Goal: Information Seeking & Learning: Learn about a topic

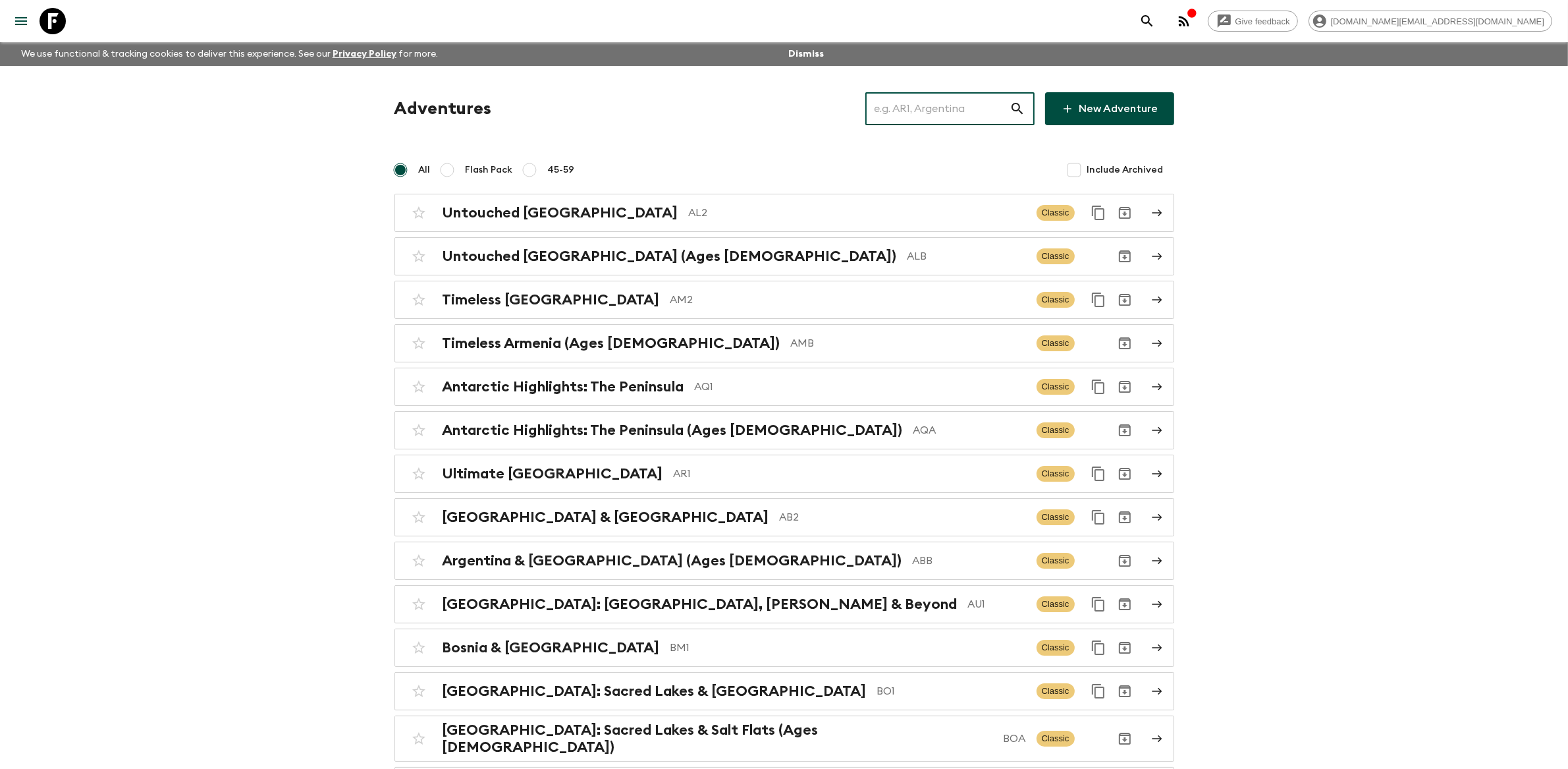
click at [955, 98] on input "text" at bounding box center [937, 108] width 144 height 37
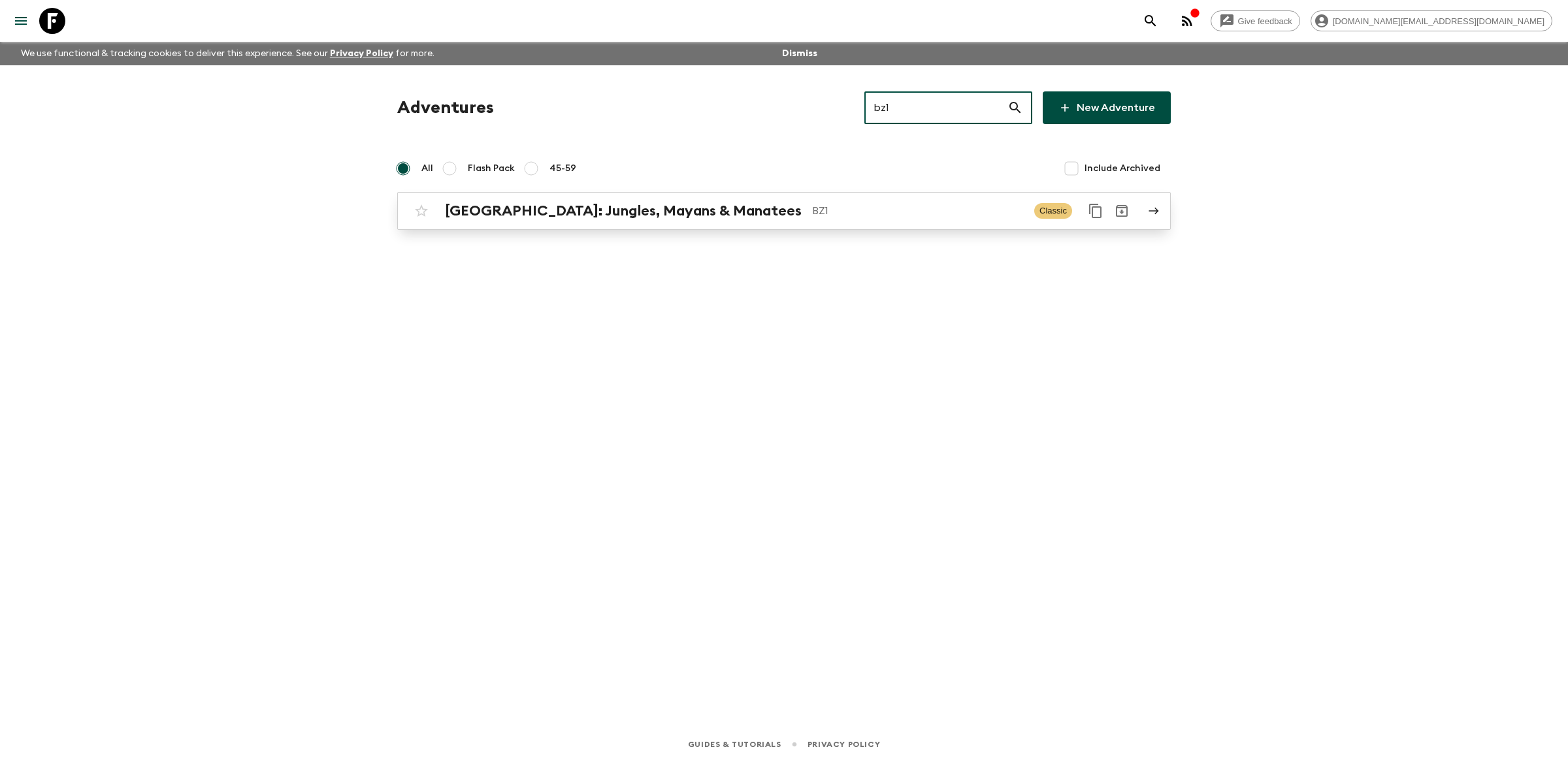
type input "bz1"
click at [781, 220] on div "[GEOGRAPHIC_DATA]: Jungles, Mayans & Manatees BZ1 Classic" at bounding box center [758, 210] width 700 height 26
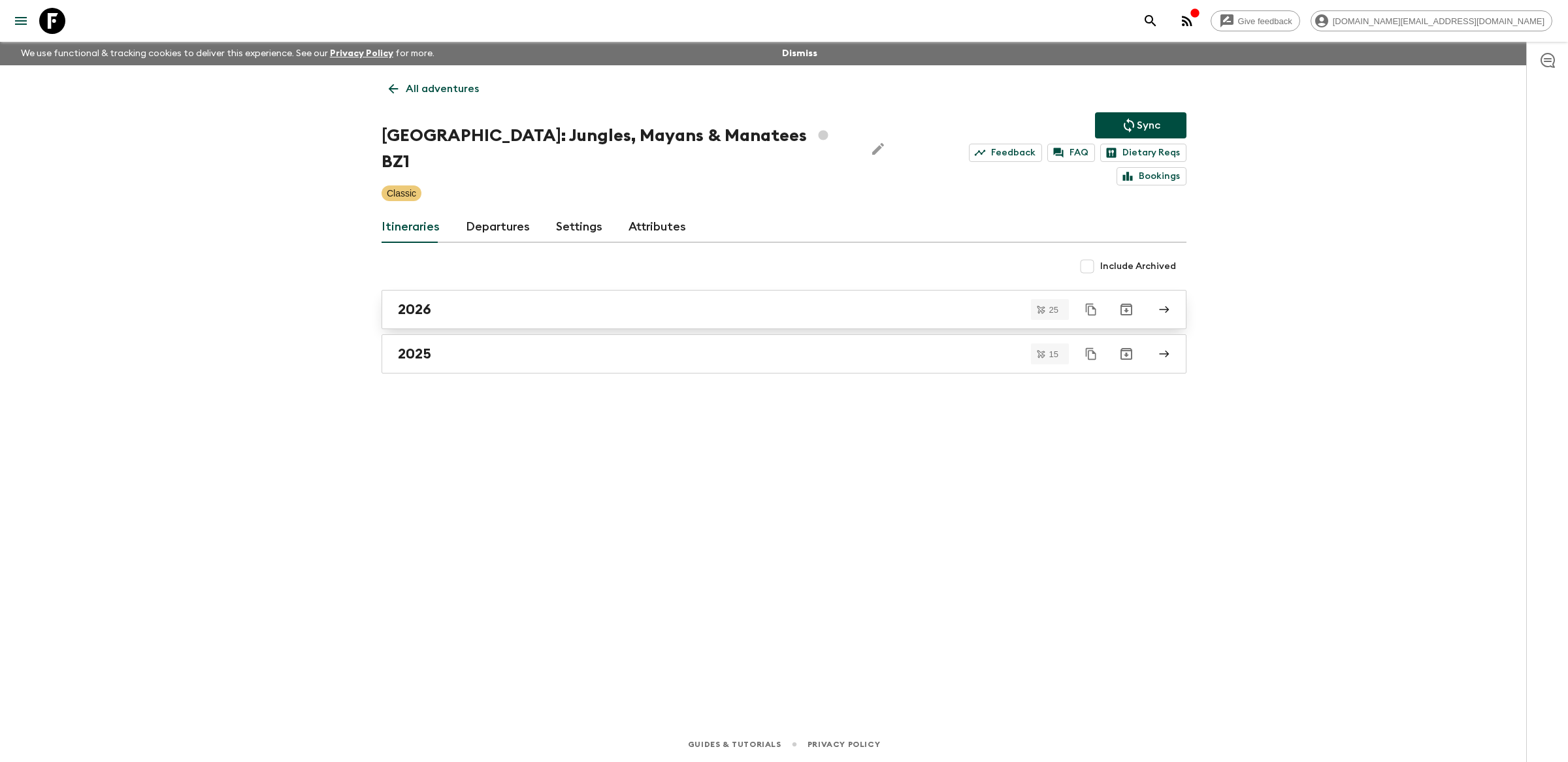
click at [556, 296] on link "2026" at bounding box center [784, 309] width 805 height 39
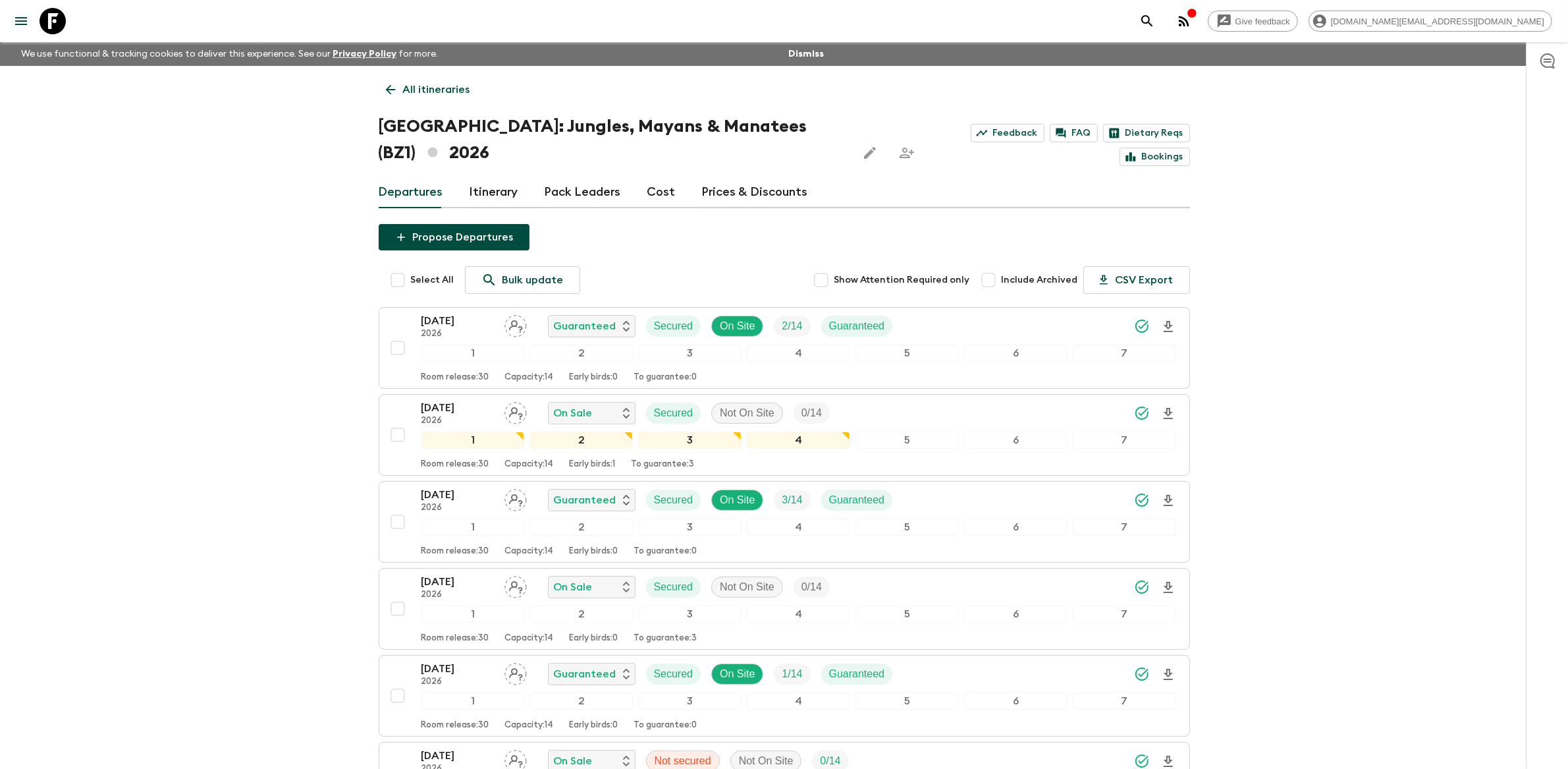
click at [723, 176] on link "Prices & Discounts" at bounding box center [755, 192] width 106 height 32
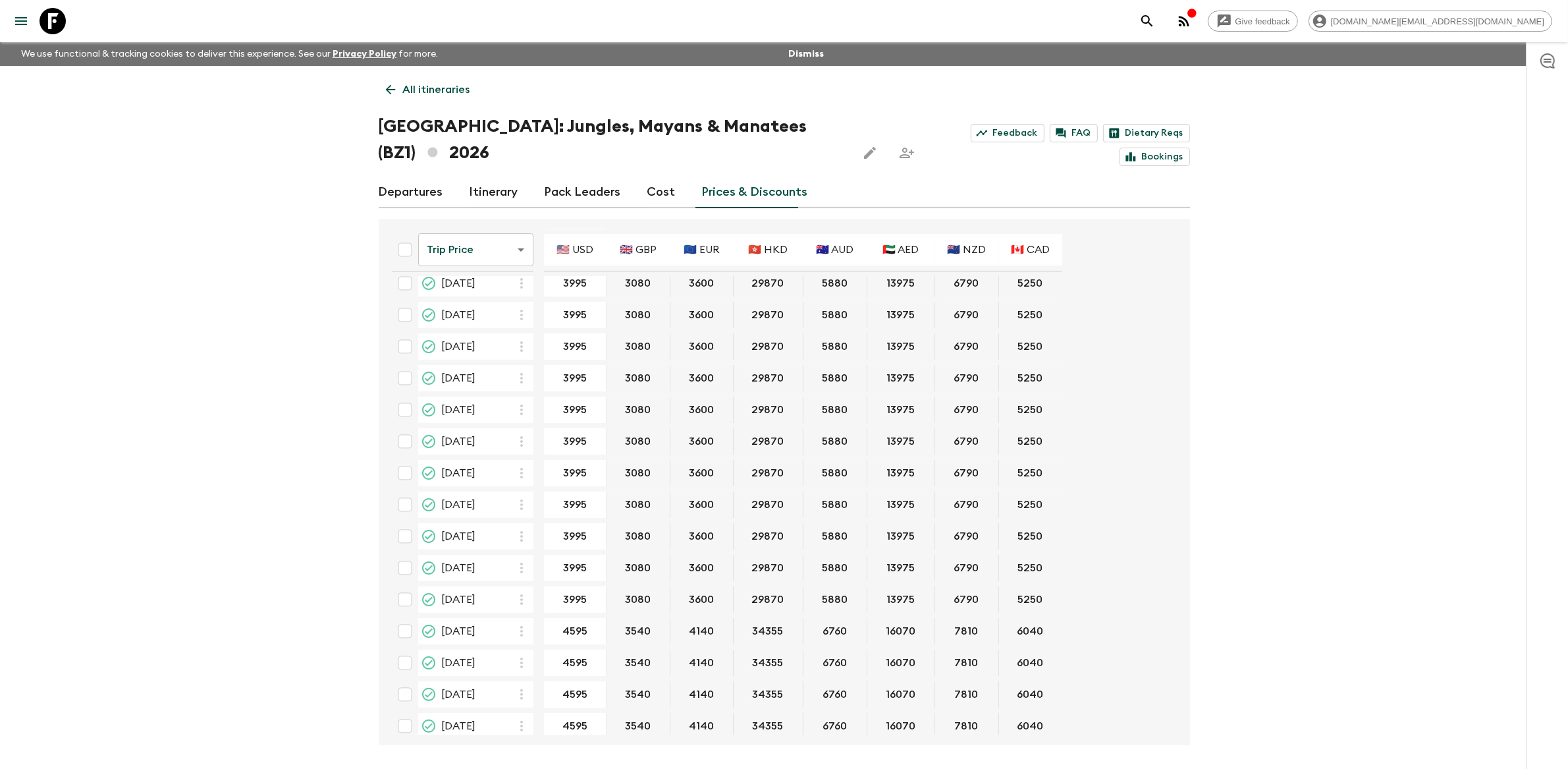
scroll to position [22, 0]
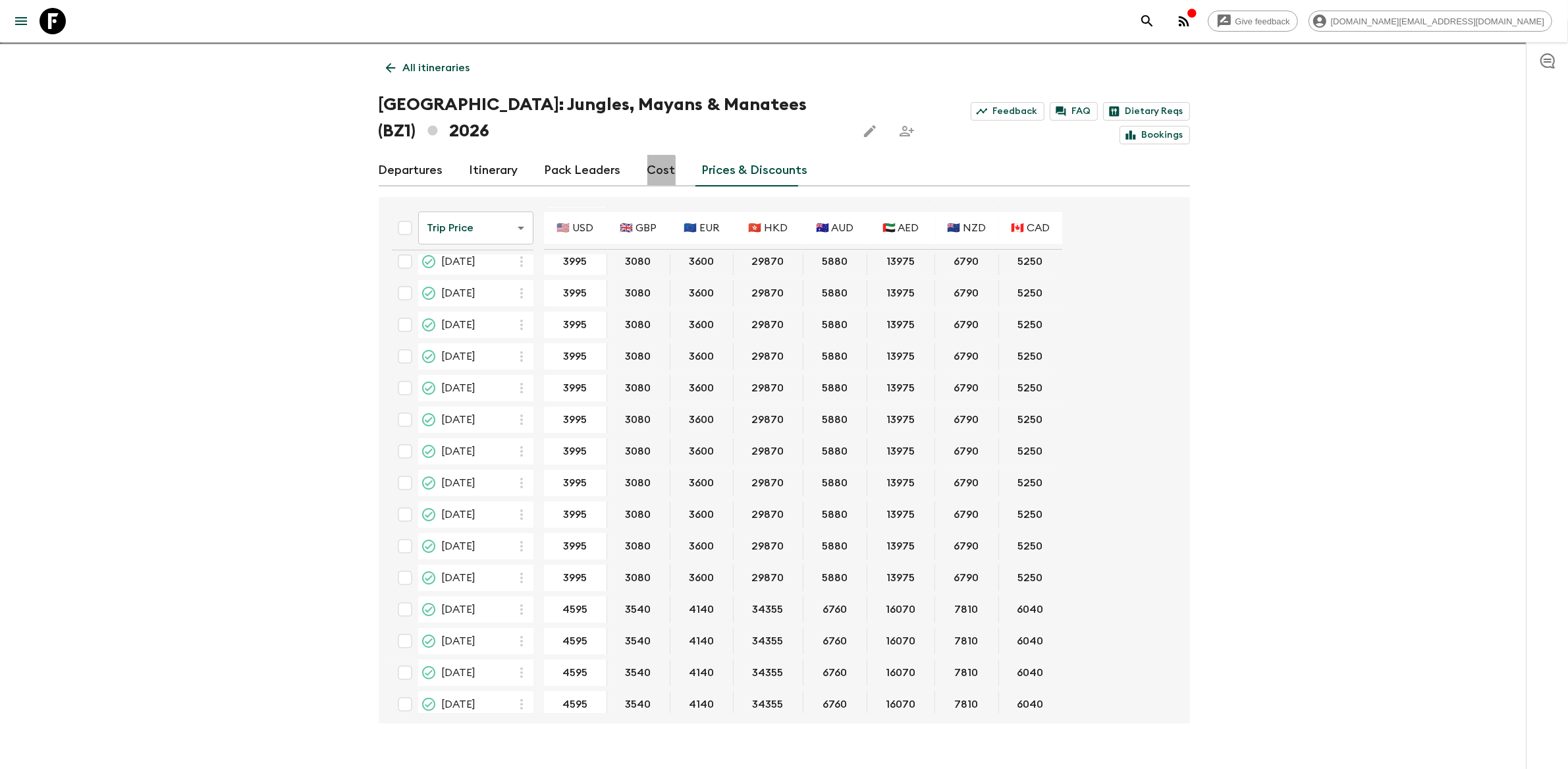
click at [648, 155] on link "Cost" at bounding box center [661, 171] width 28 height 32
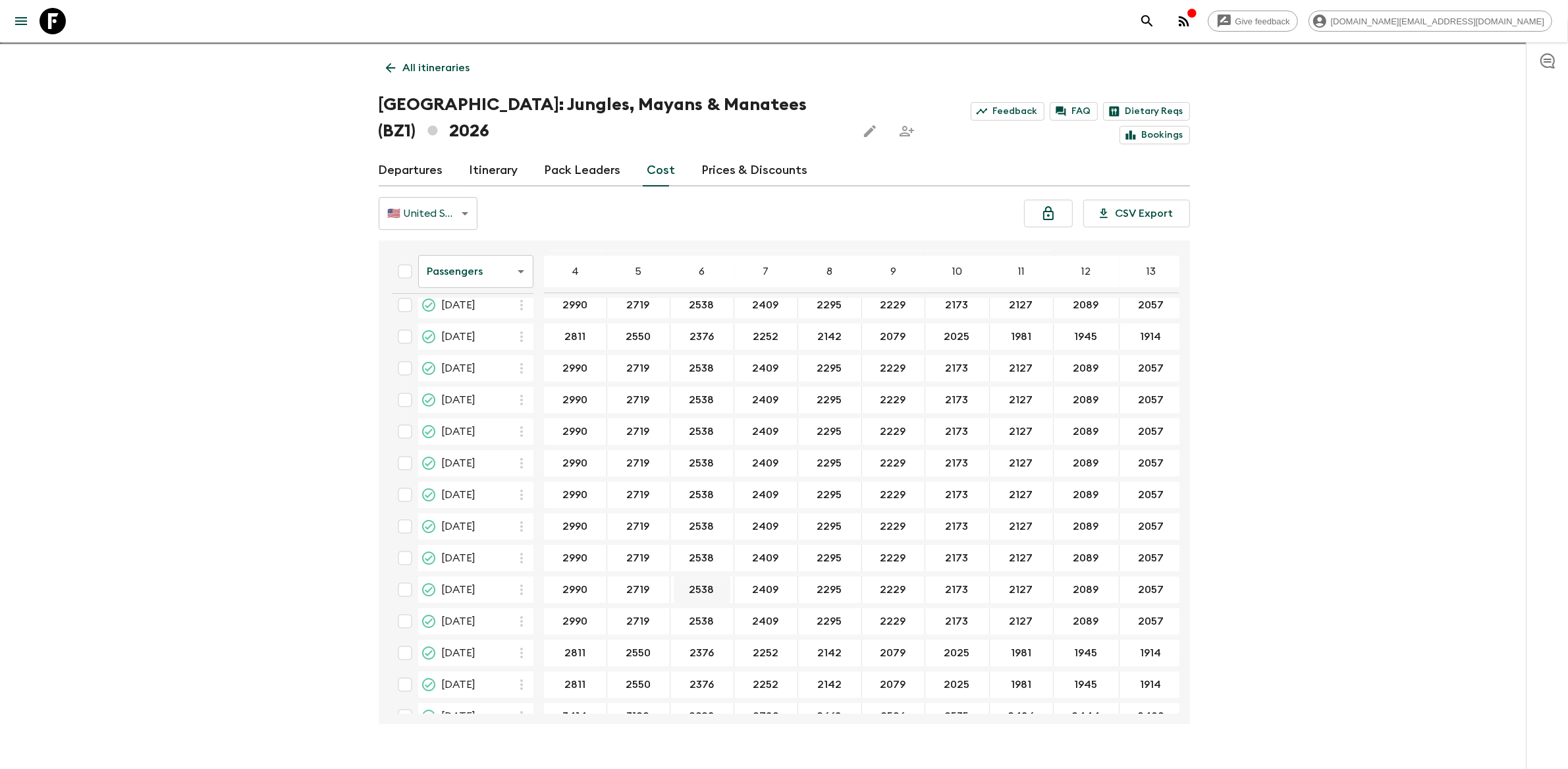
scroll to position [376, 0]
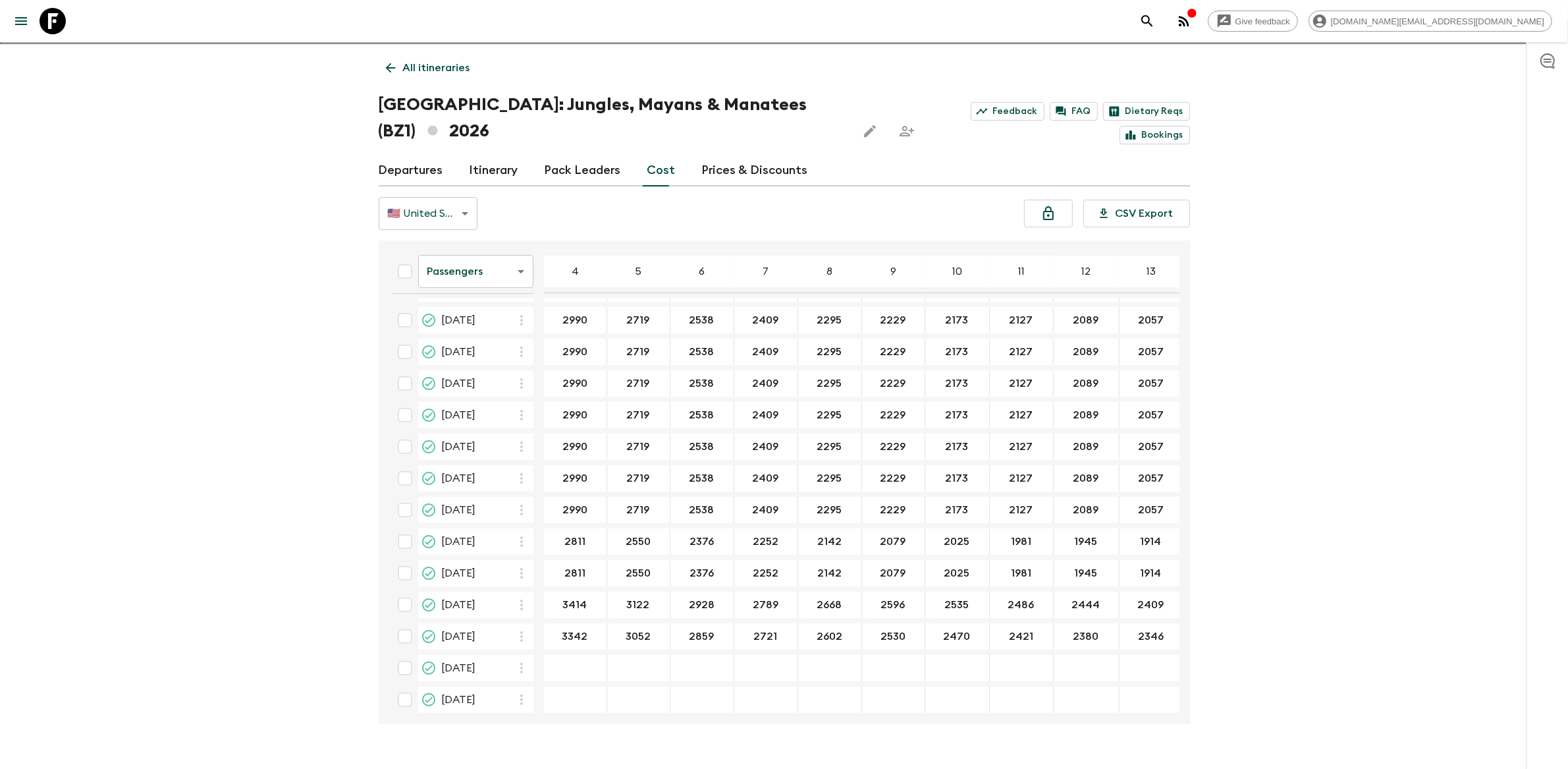
click at [749, 155] on link "Prices & Discounts" at bounding box center [755, 171] width 106 height 32
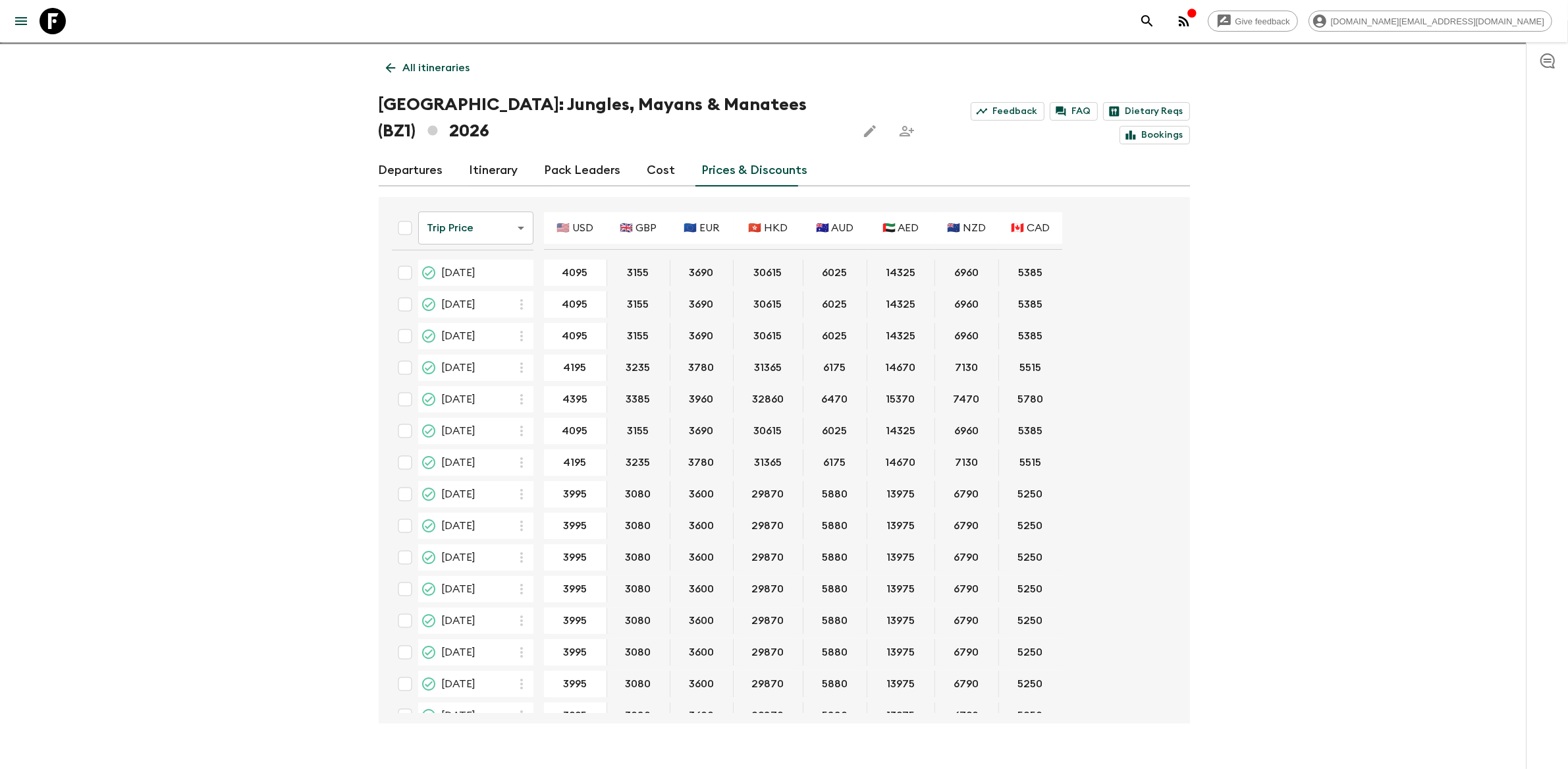
click at [667, 155] on link "Cost" at bounding box center [661, 171] width 28 height 32
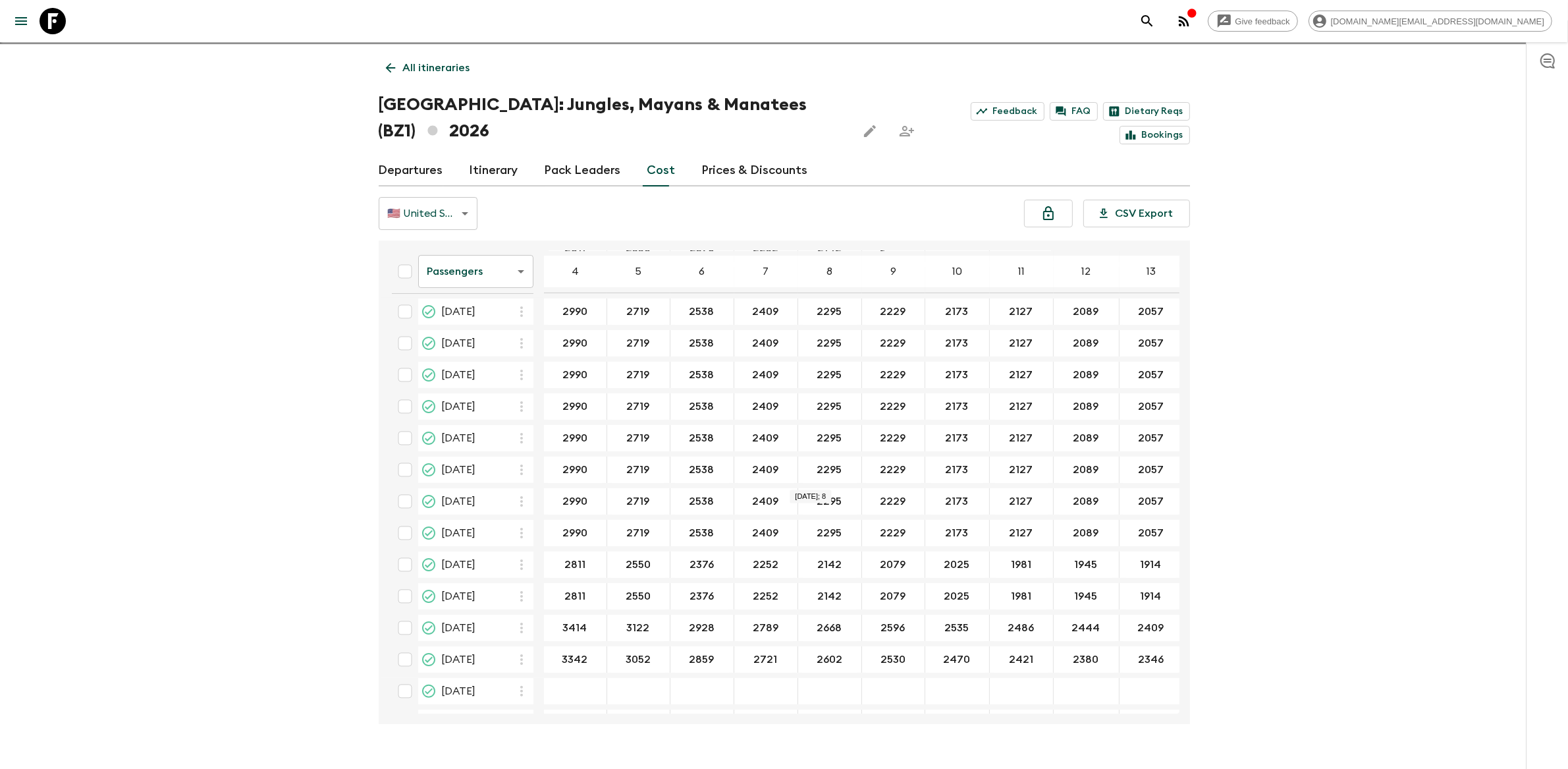
scroll to position [376, 0]
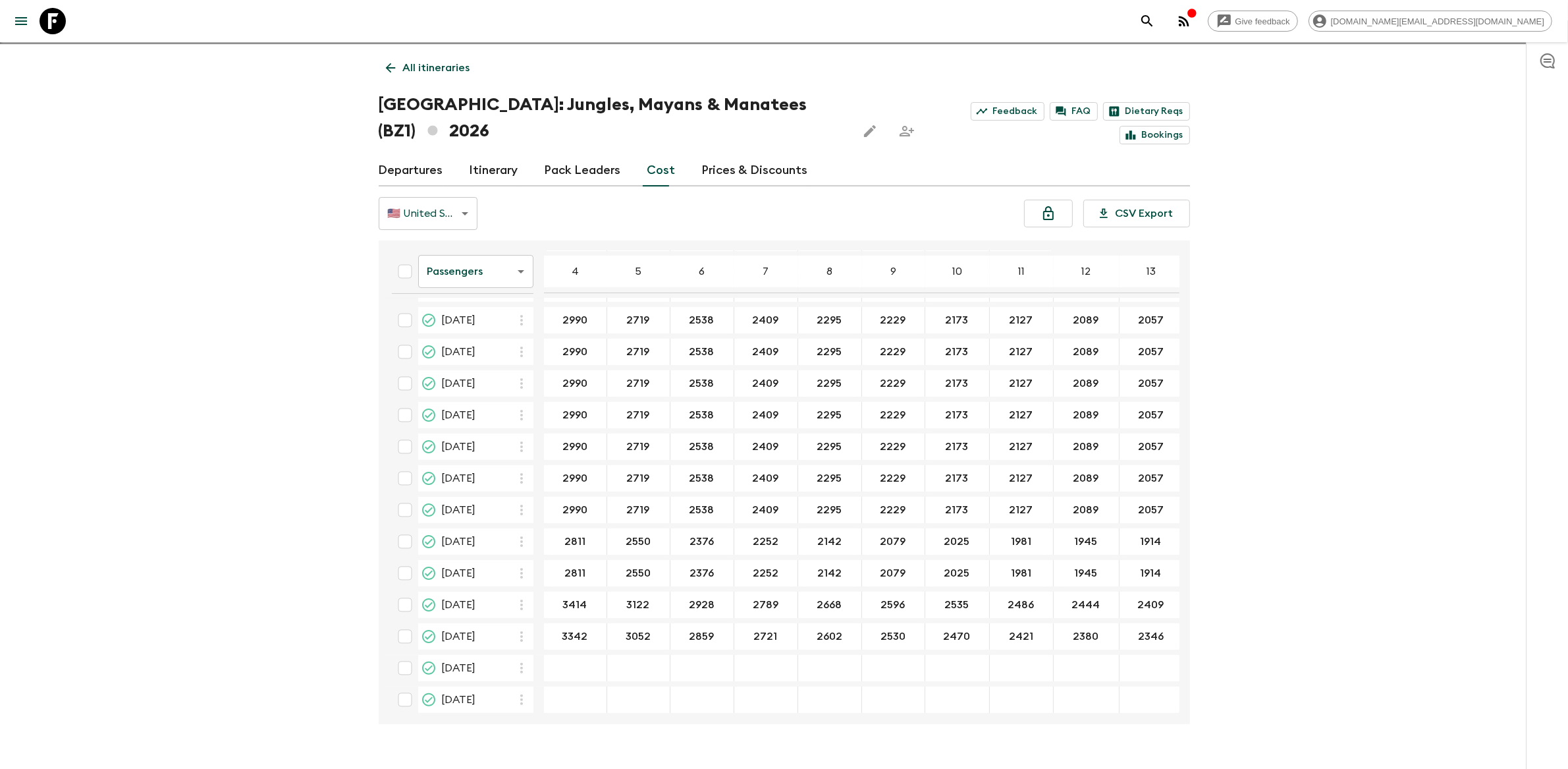
click at [729, 155] on link "Prices & Discounts" at bounding box center [755, 171] width 106 height 32
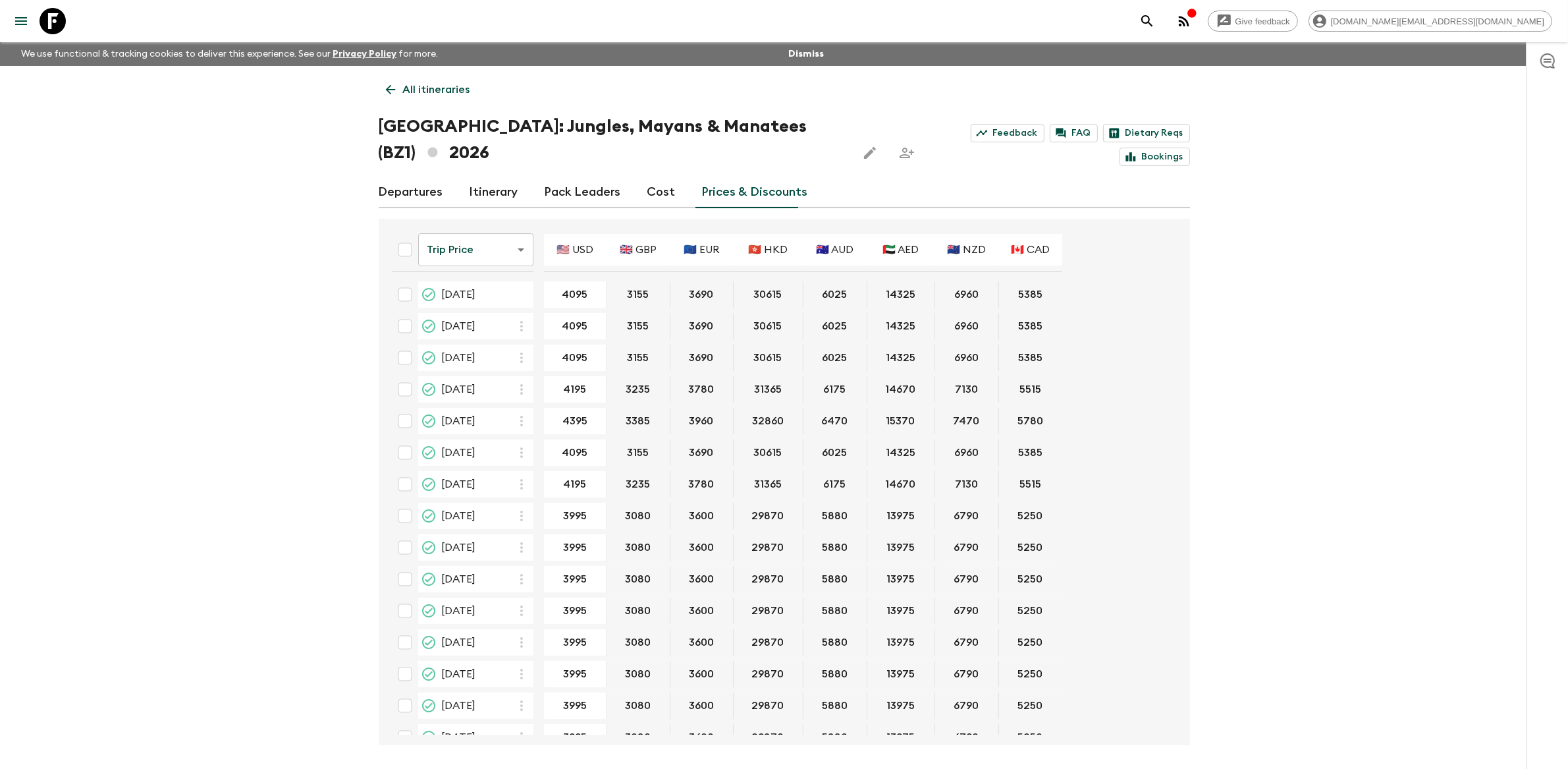
click at [412, 89] on p "All itineraries" at bounding box center [436, 90] width 67 height 16
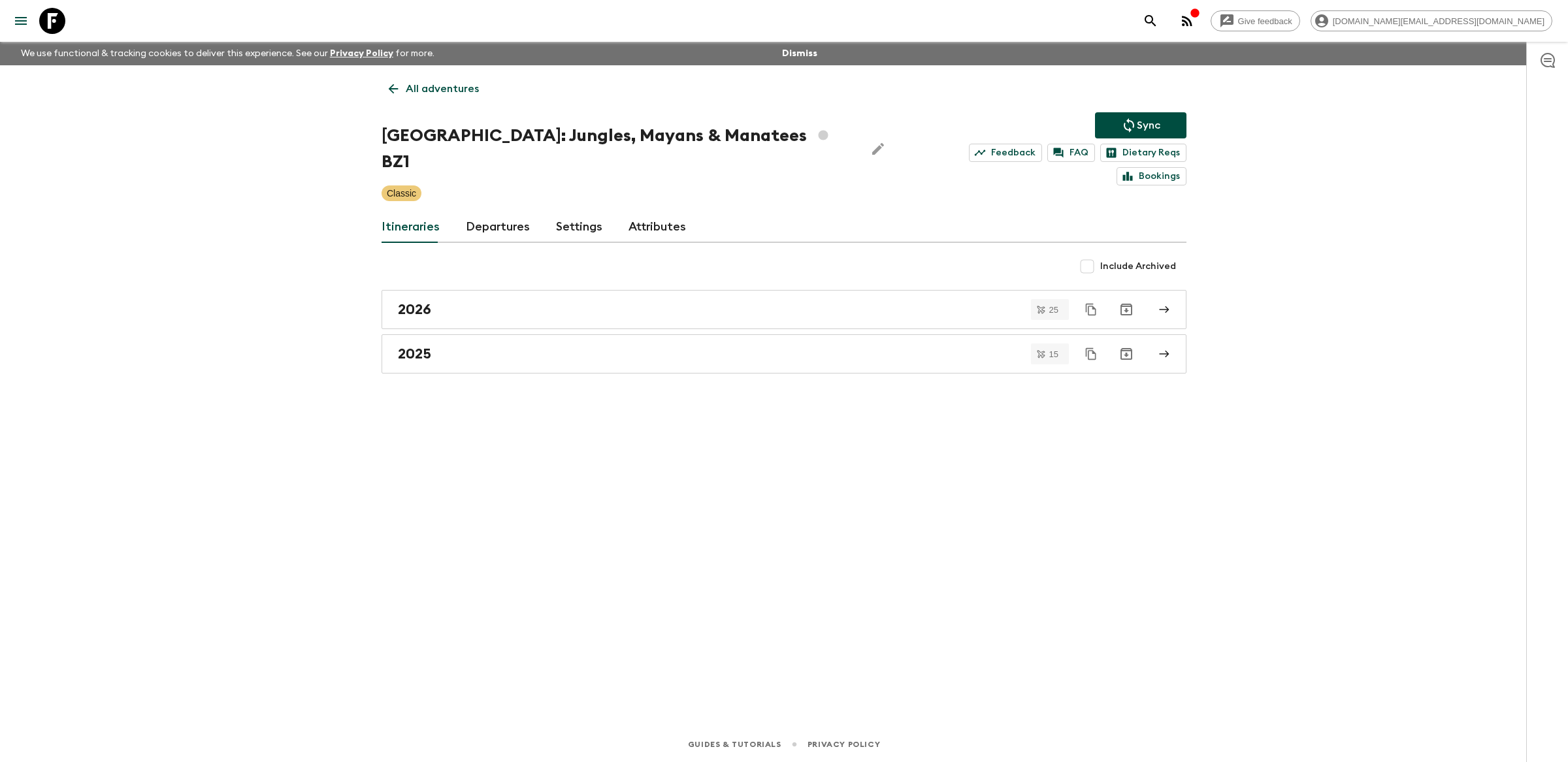
click at [408, 84] on p "All adventures" at bounding box center [442, 89] width 74 height 16
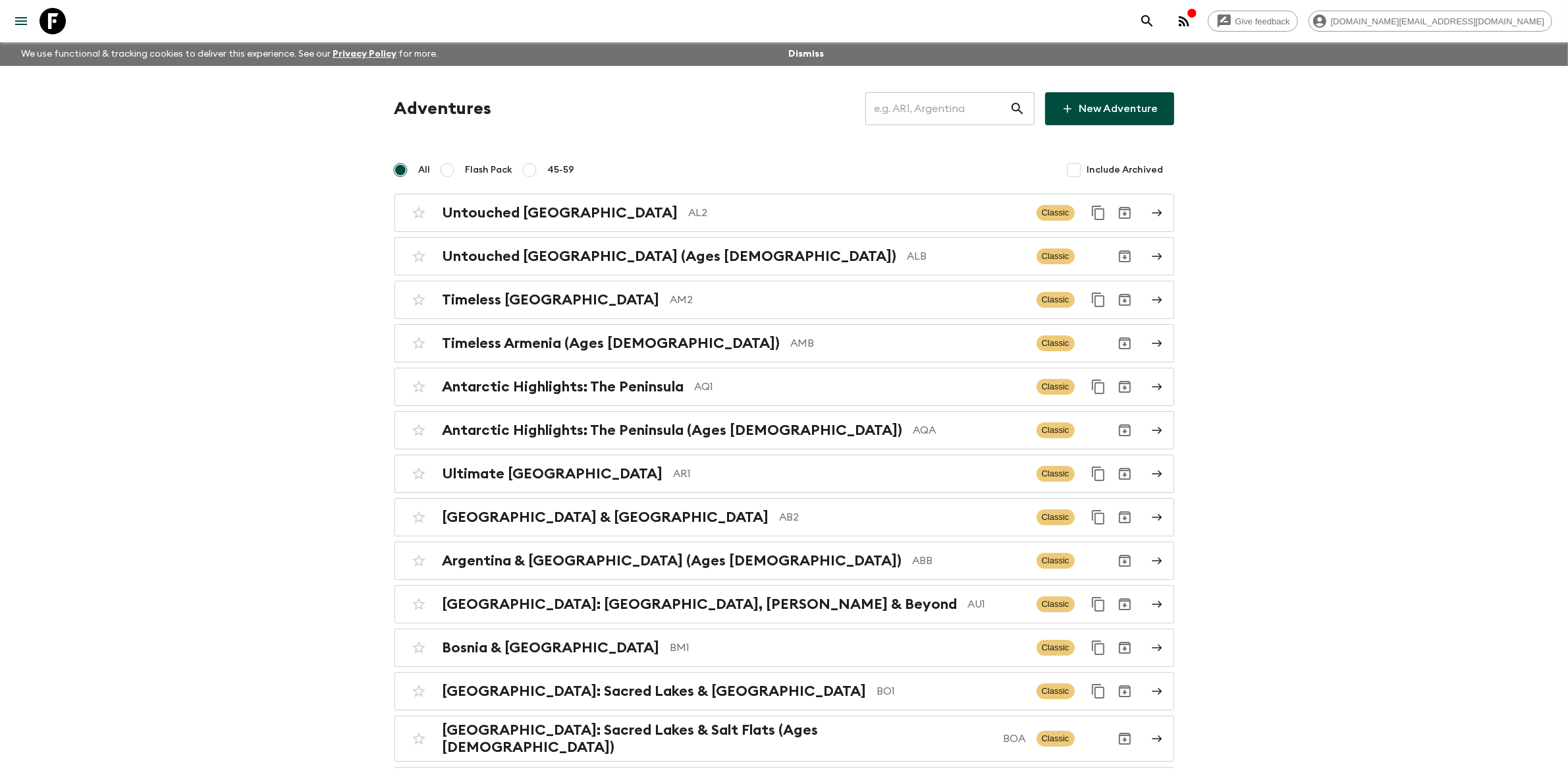
click at [964, 102] on input "text" at bounding box center [937, 108] width 144 height 37
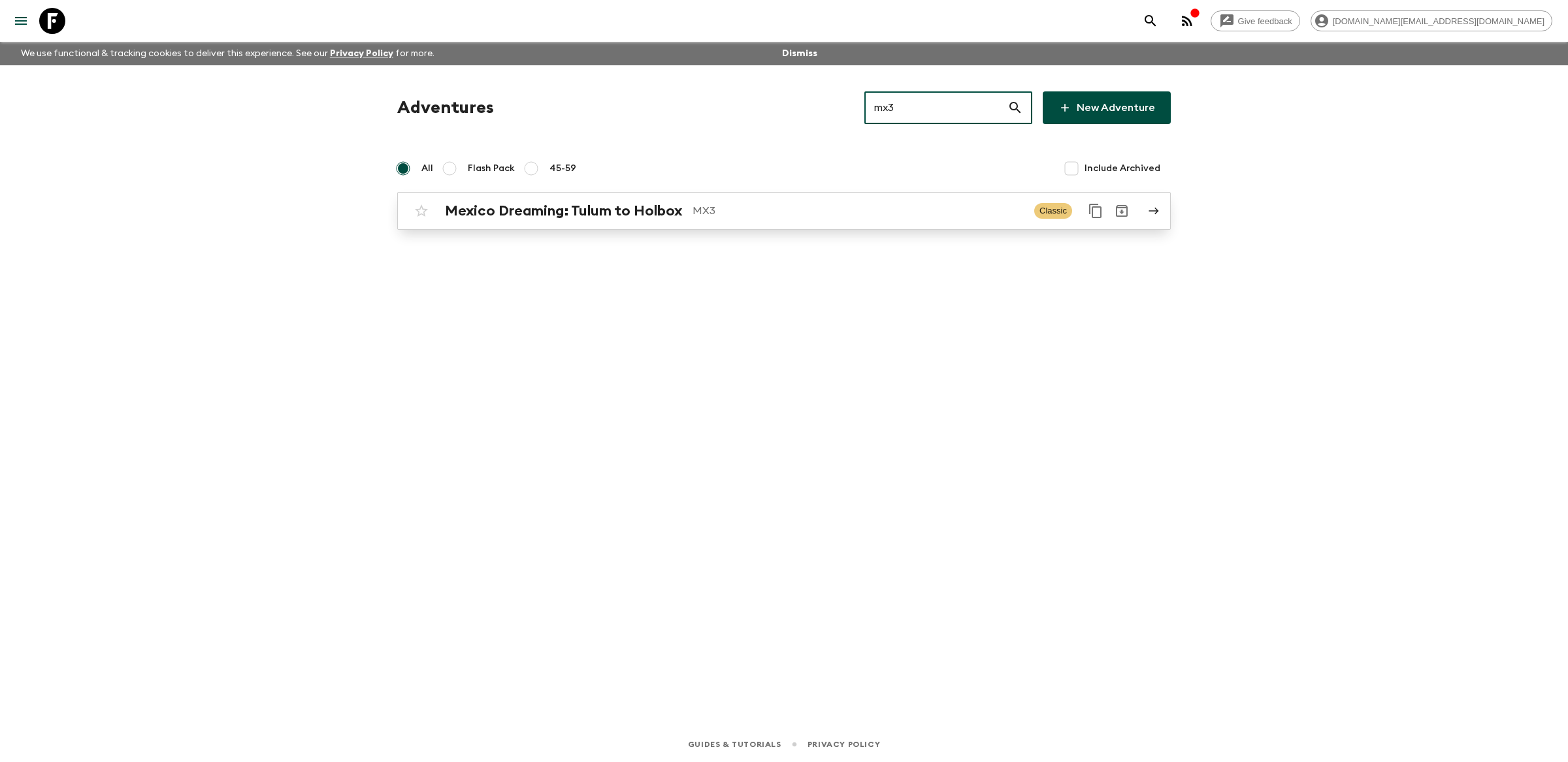
type input "mx3"
click at [871, 208] on p "MX3" at bounding box center [858, 210] width 331 height 16
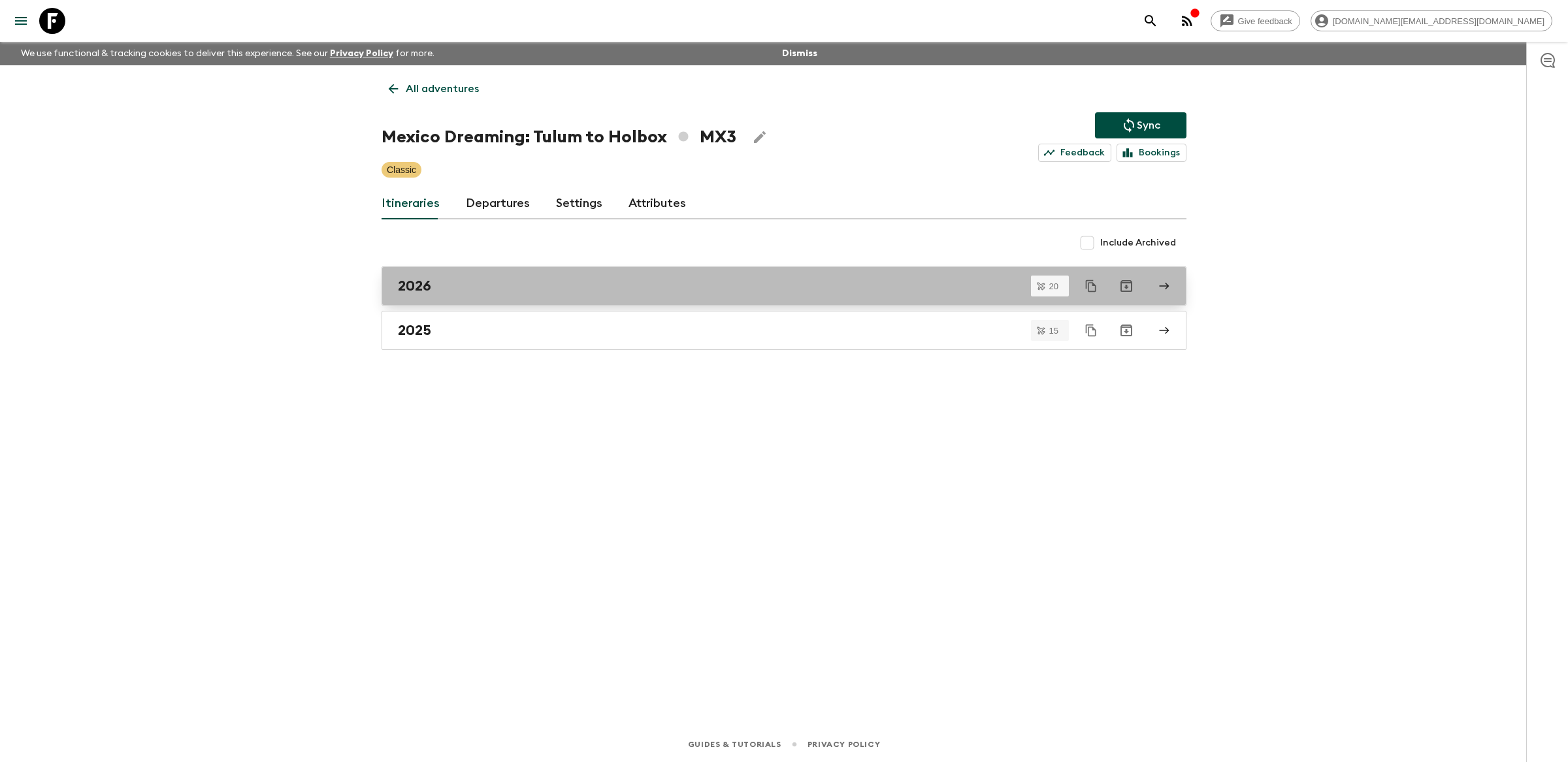
click at [637, 282] on div "2026" at bounding box center [772, 286] width 747 height 17
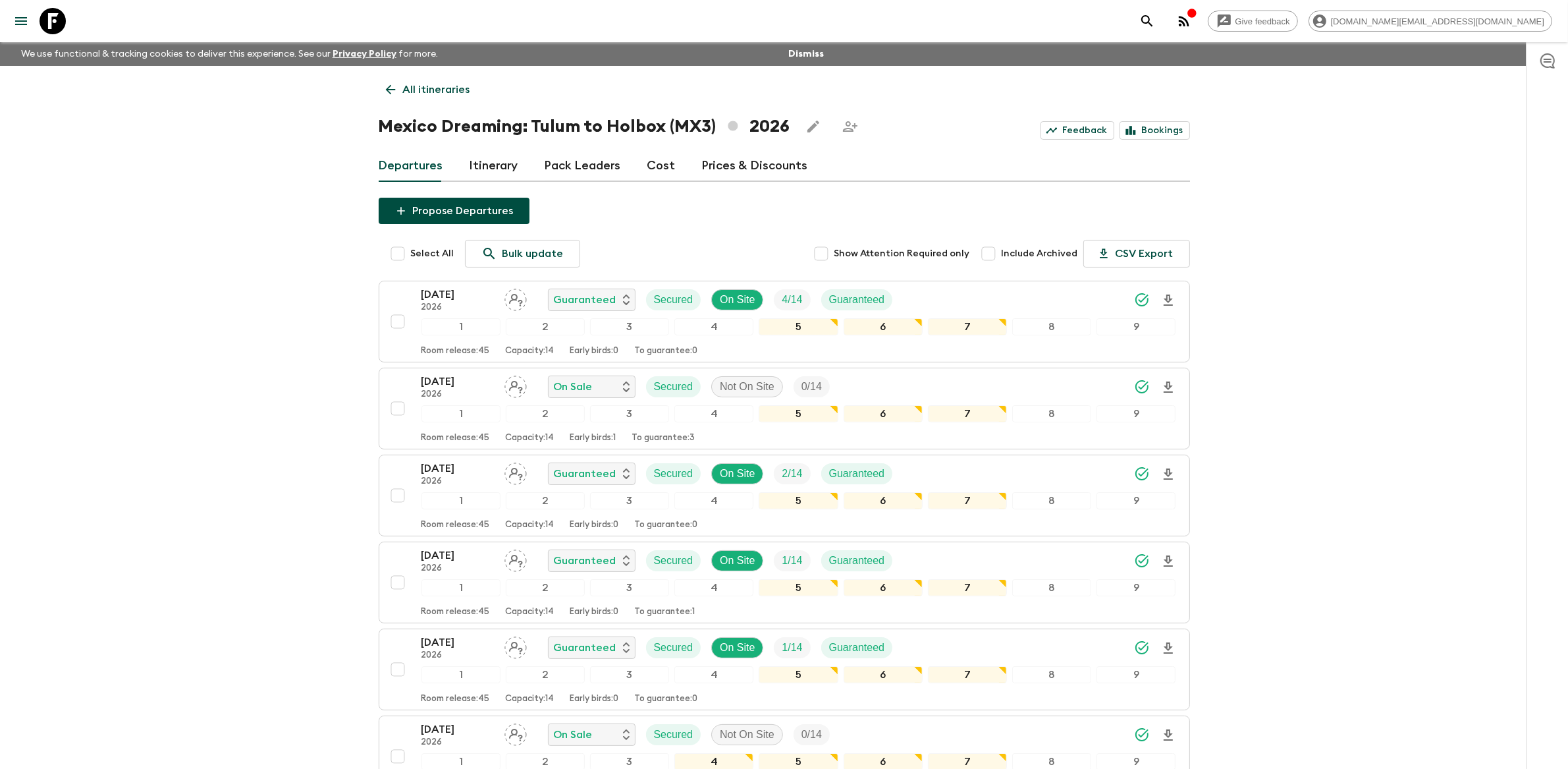
click at [732, 165] on link "Prices & Discounts" at bounding box center [755, 165] width 106 height 32
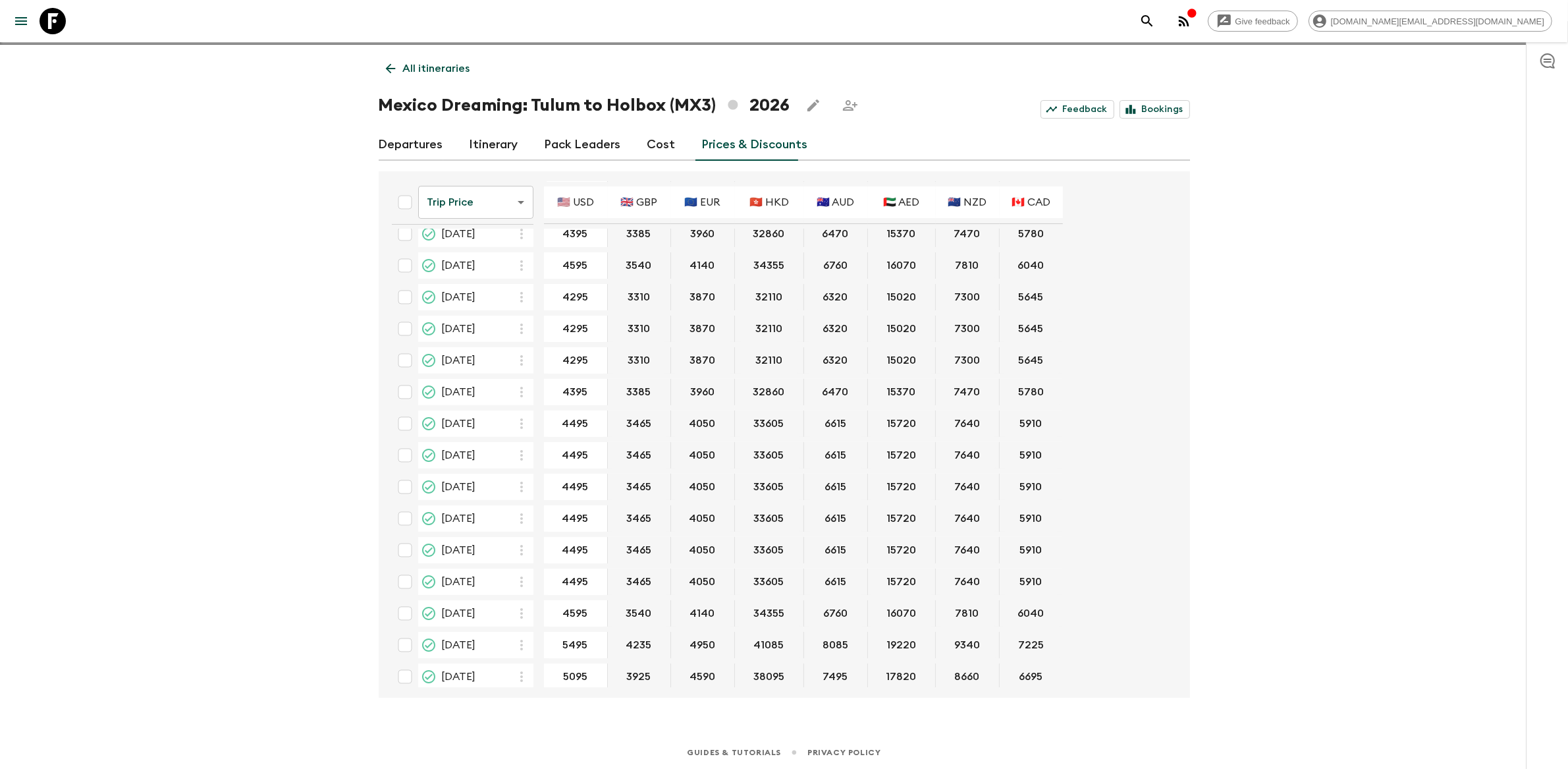
scroll to position [22, 0]
click at [660, 145] on link "Cost" at bounding box center [661, 144] width 28 height 32
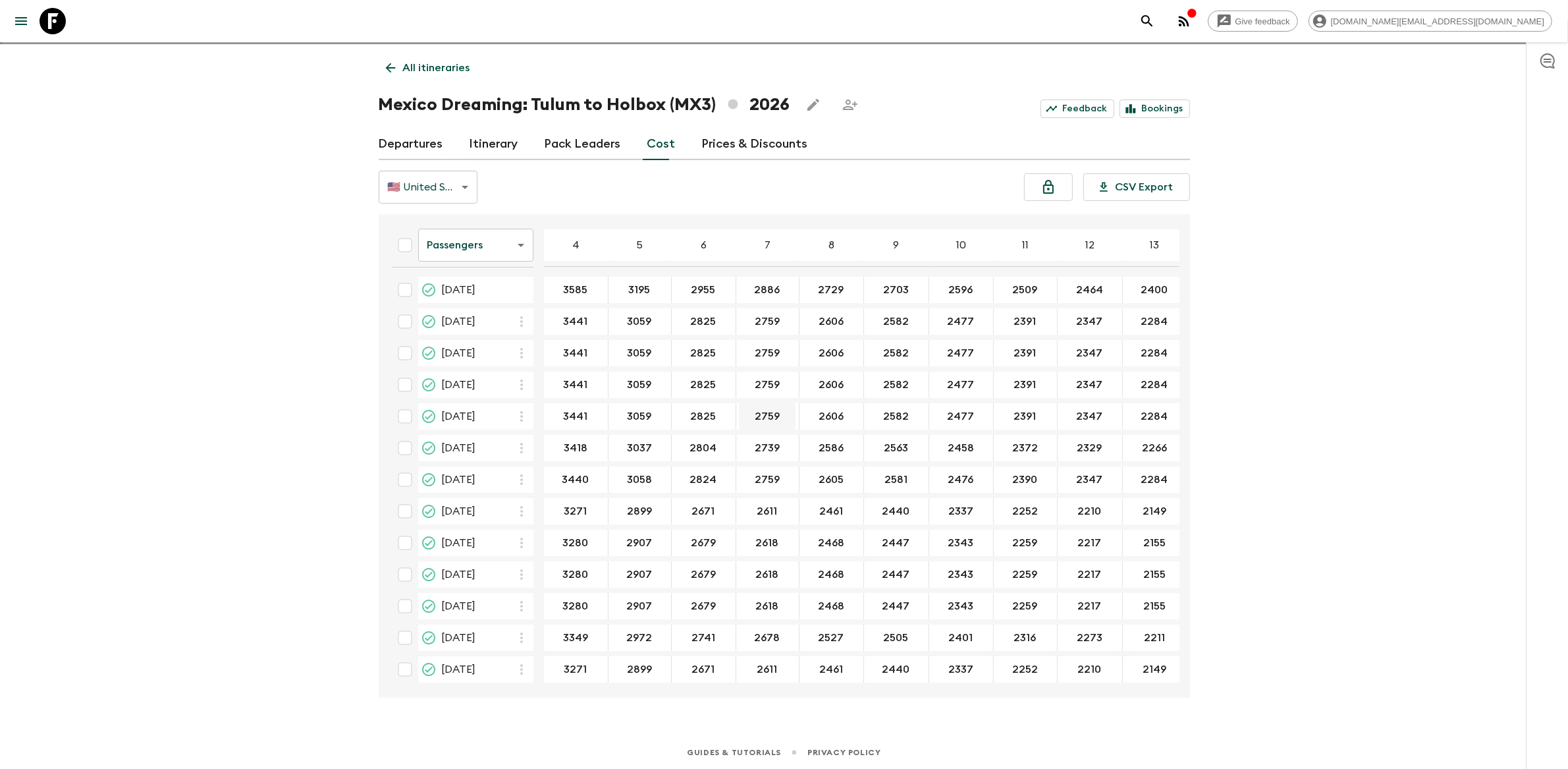
scroll to position [219, 0]
click at [413, 142] on link "Departures" at bounding box center [411, 144] width 65 height 32
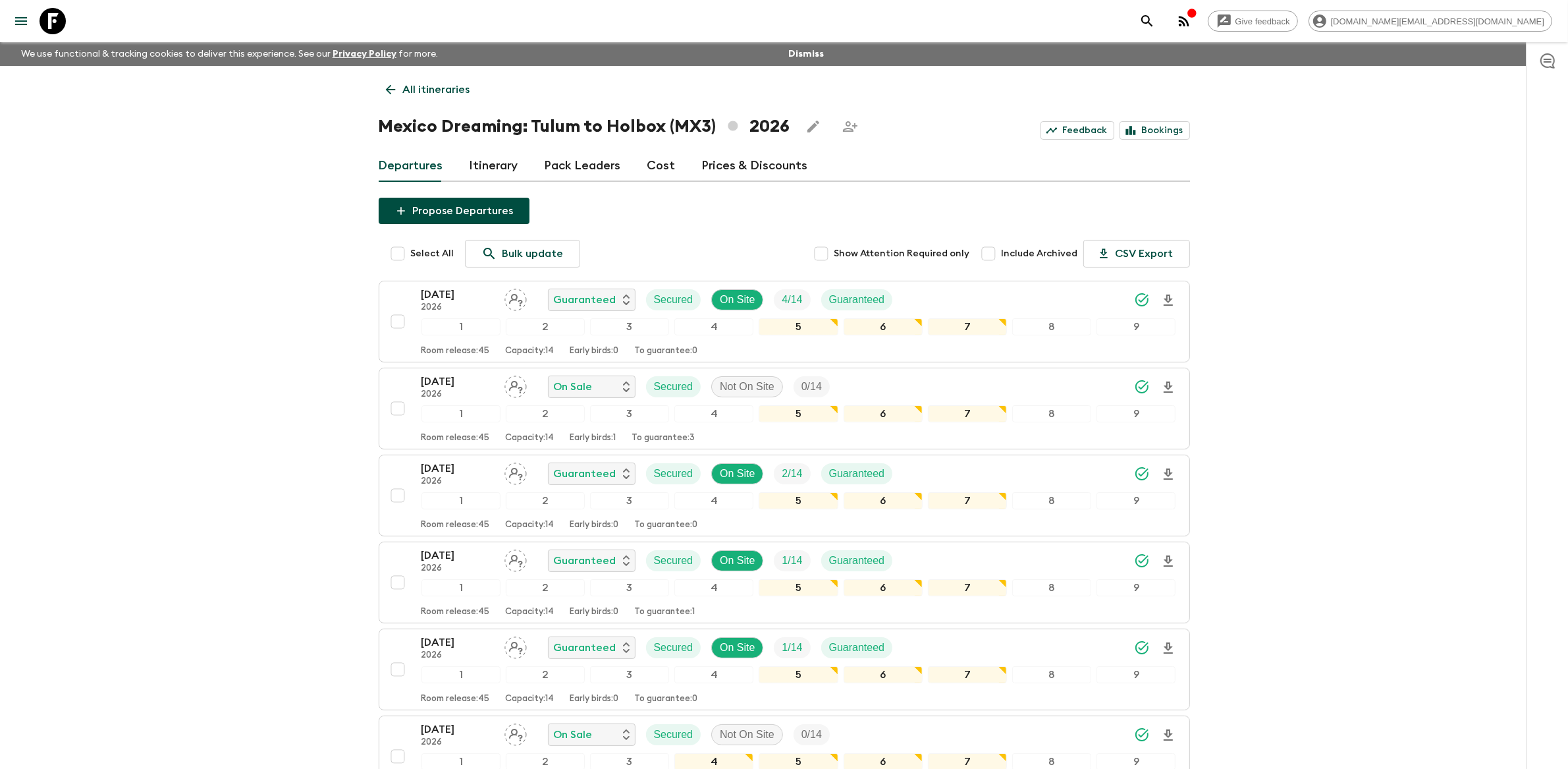
click at [722, 167] on link "Prices & Discounts" at bounding box center [755, 165] width 106 height 32
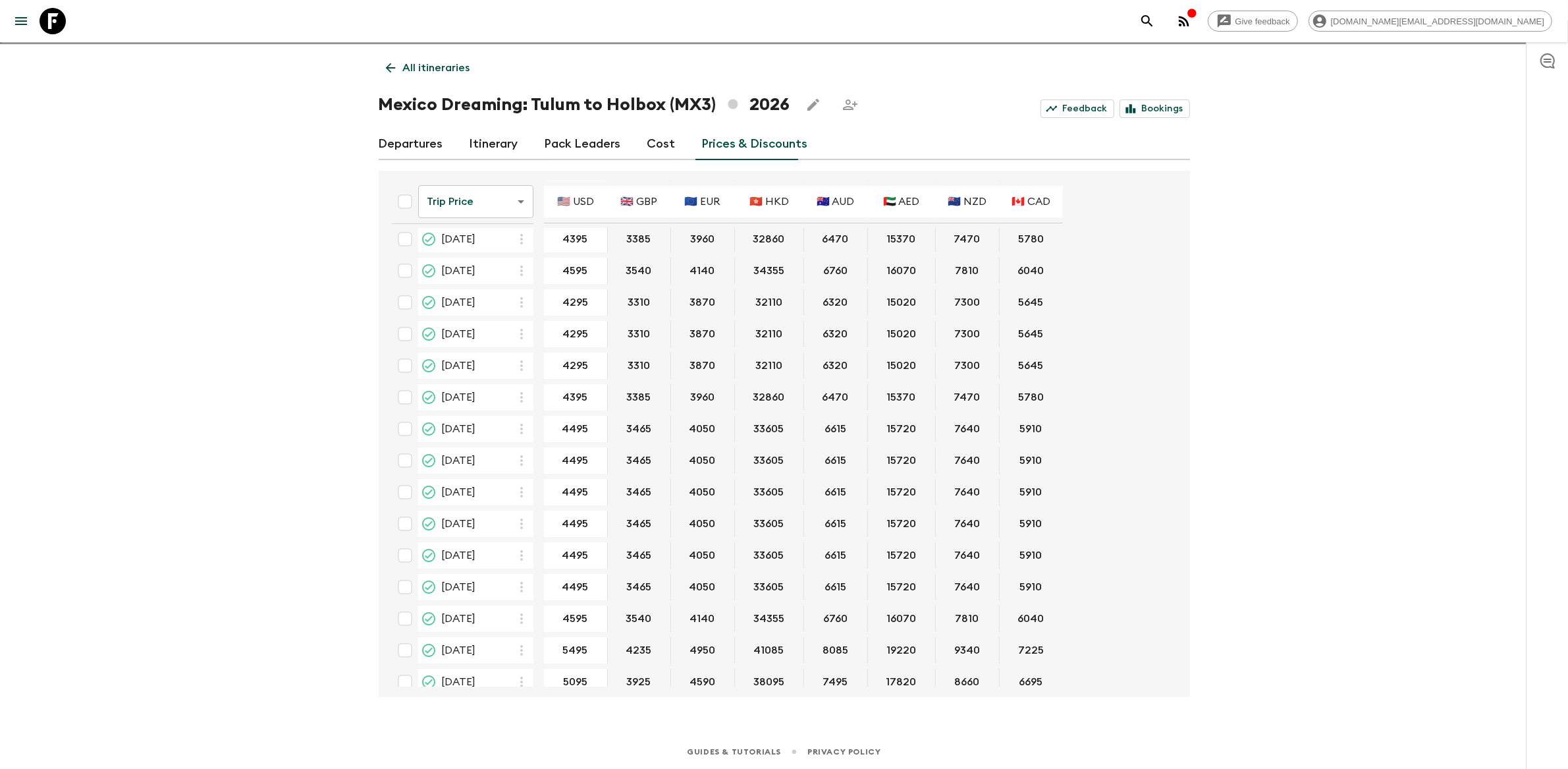
scroll to position [171, 0]
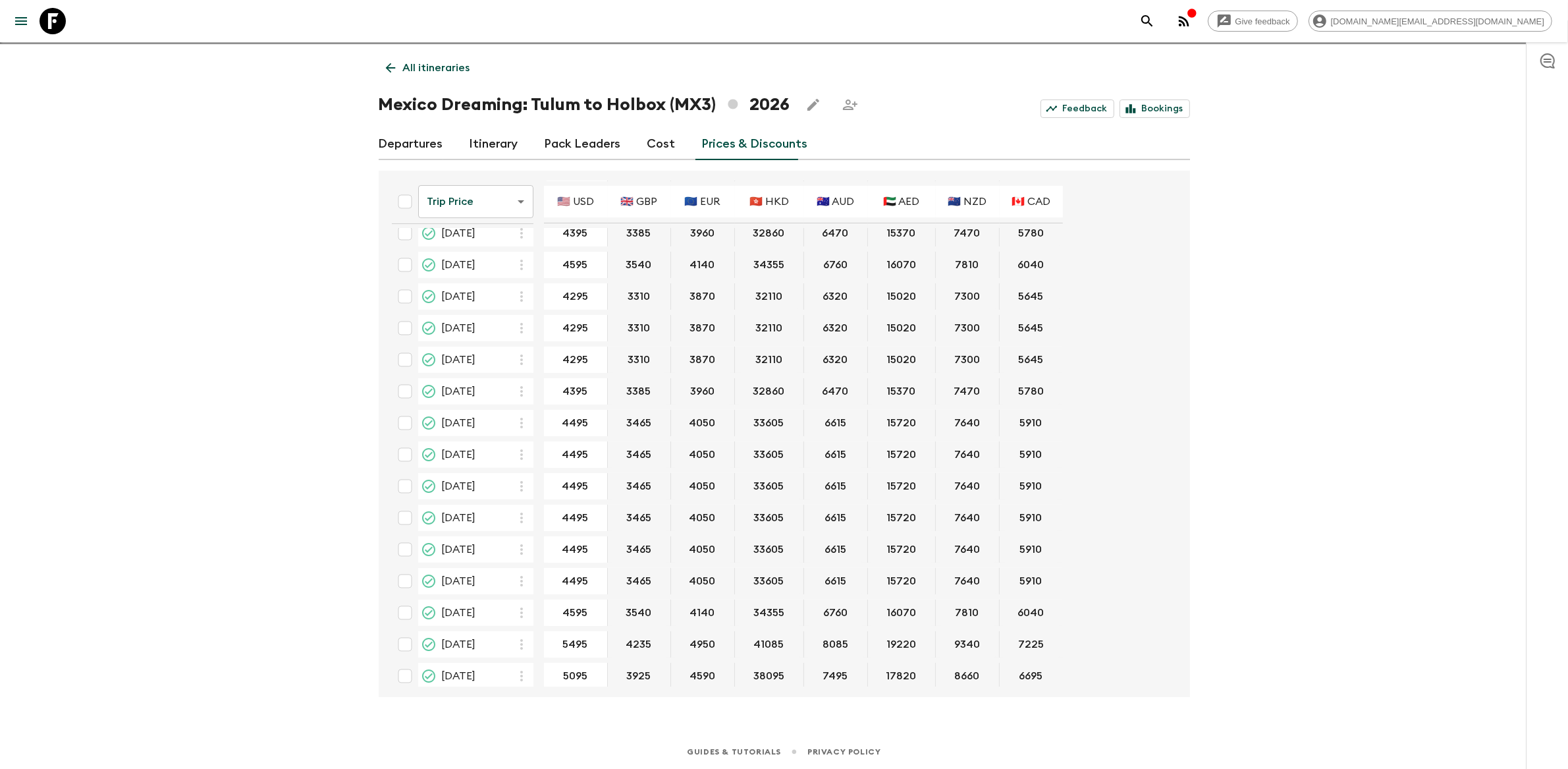
click at [412, 66] on p "All itineraries" at bounding box center [436, 67] width 67 height 16
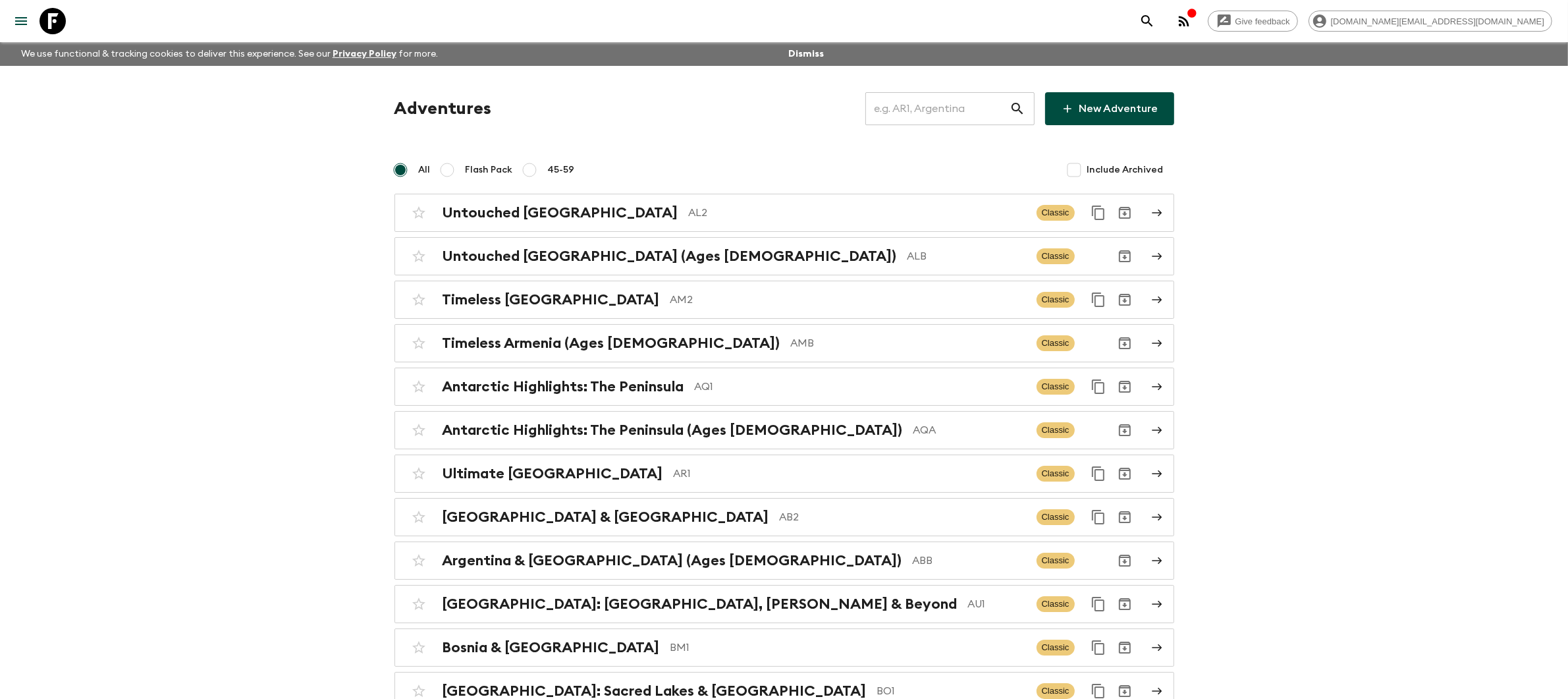
click at [935, 106] on input "text" at bounding box center [937, 108] width 144 height 37
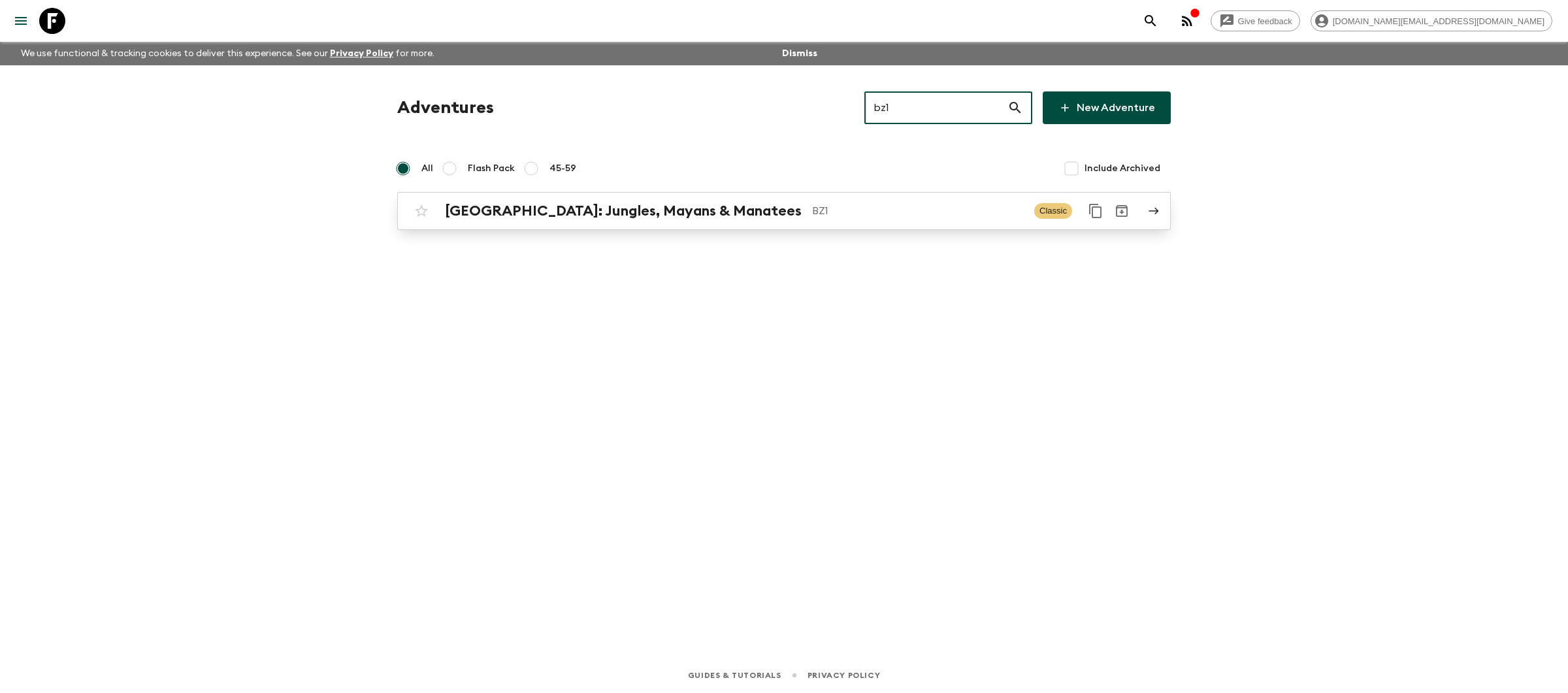
type input "bz1"
click at [783, 200] on div "[GEOGRAPHIC_DATA]: Jungles, Mayans & Manatees BZ1 Classic" at bounding box center [758, 210] width 700 height 26
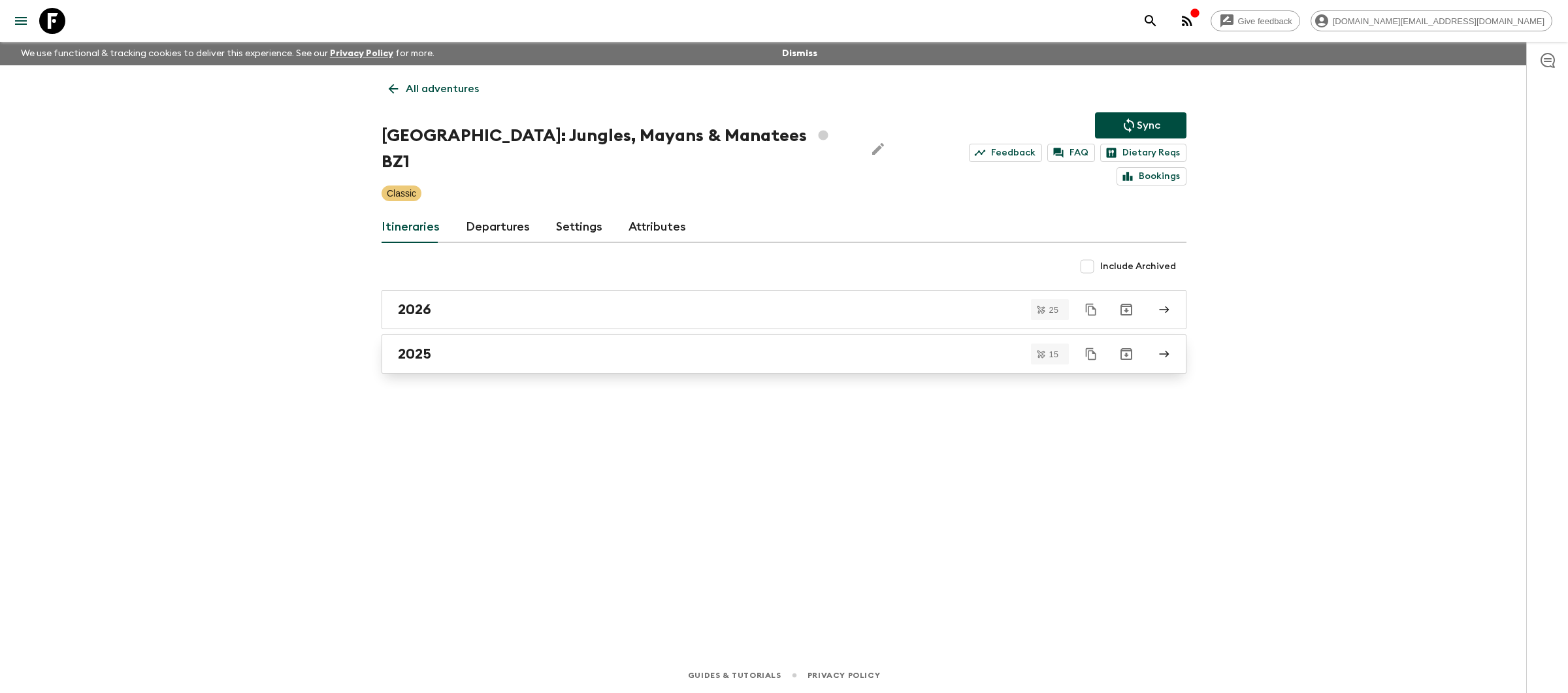
click at [623, 346] on div "2025" at bounding box center [772, 354] width 747 height 17
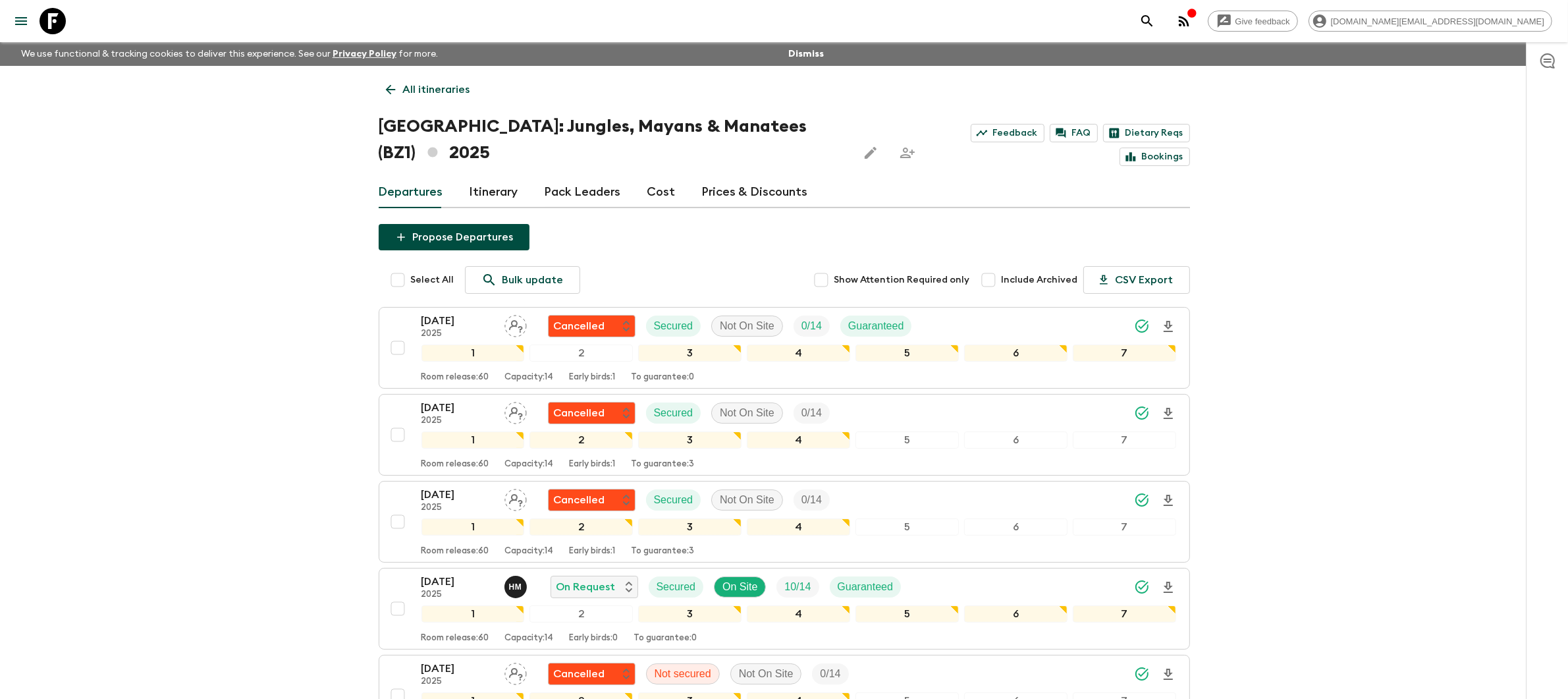
click at [718, 176] on link "Prices & Discounts" at bounding box center [755, 192] width 106 height 32
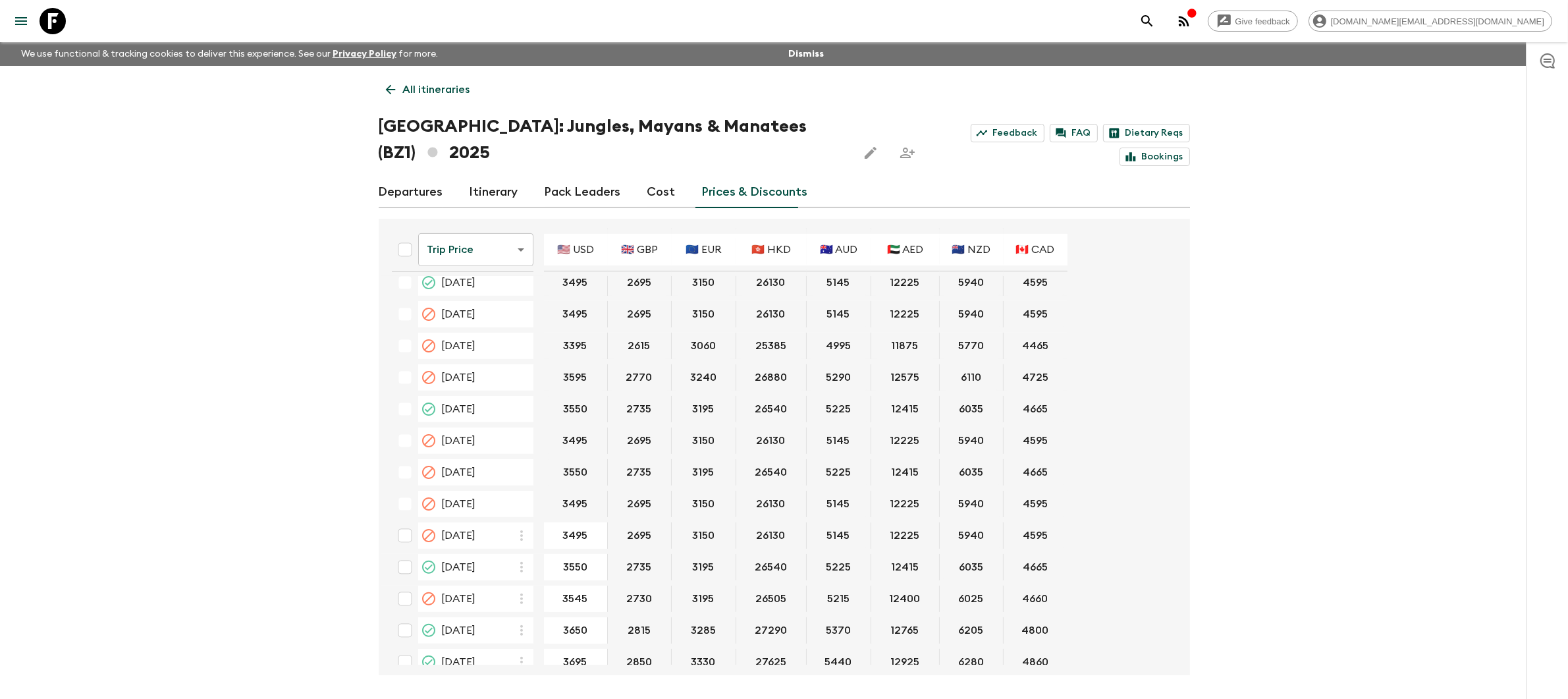
scroll to position [710, 0]
click at [654, 176] on link "Cost" at bounding box center [661, 192] width 28 height 32
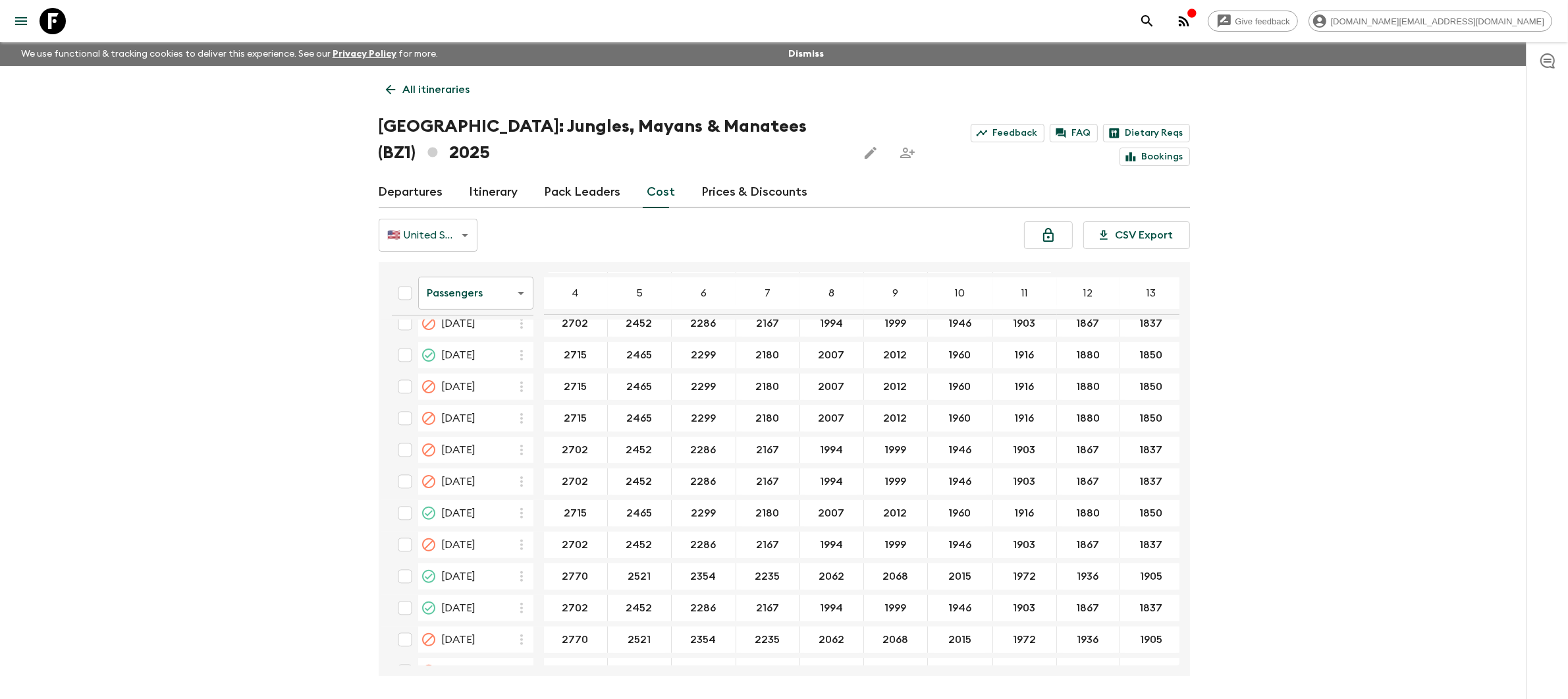
scroll to position [759, 0]
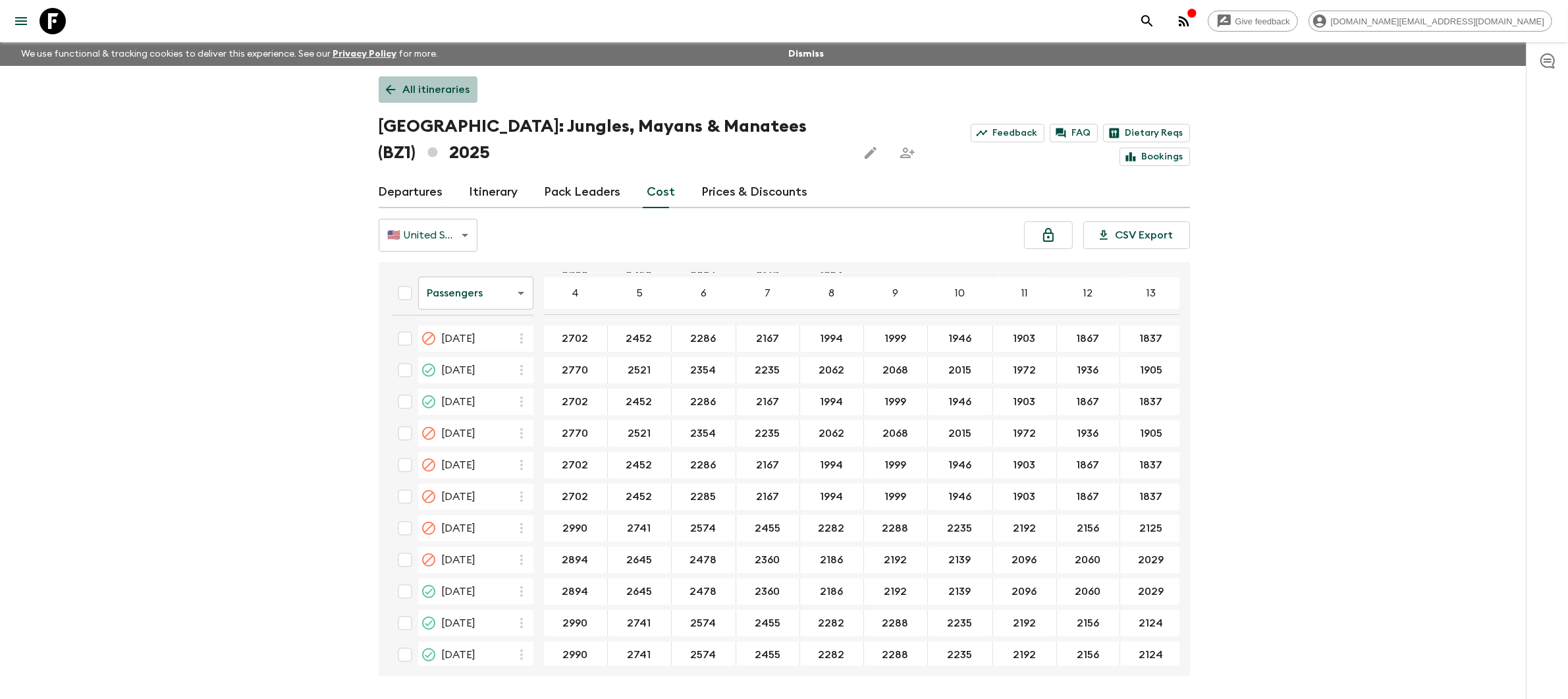
click at [438, 90] on p "All itineraries" at bounding box center [436, 90] width 67 height 16
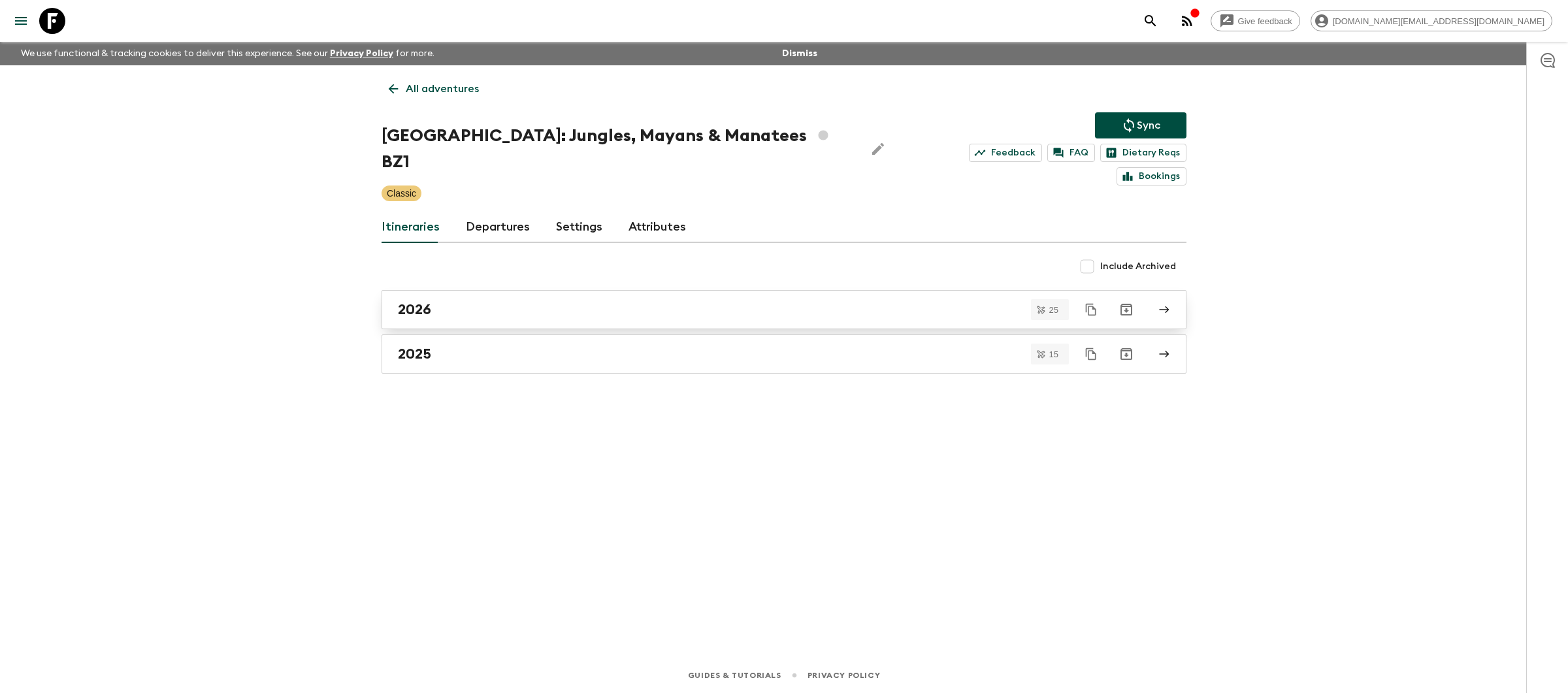
click at [564, 301] on div "2026" at bounding box center [772, 309] width 747 height 17
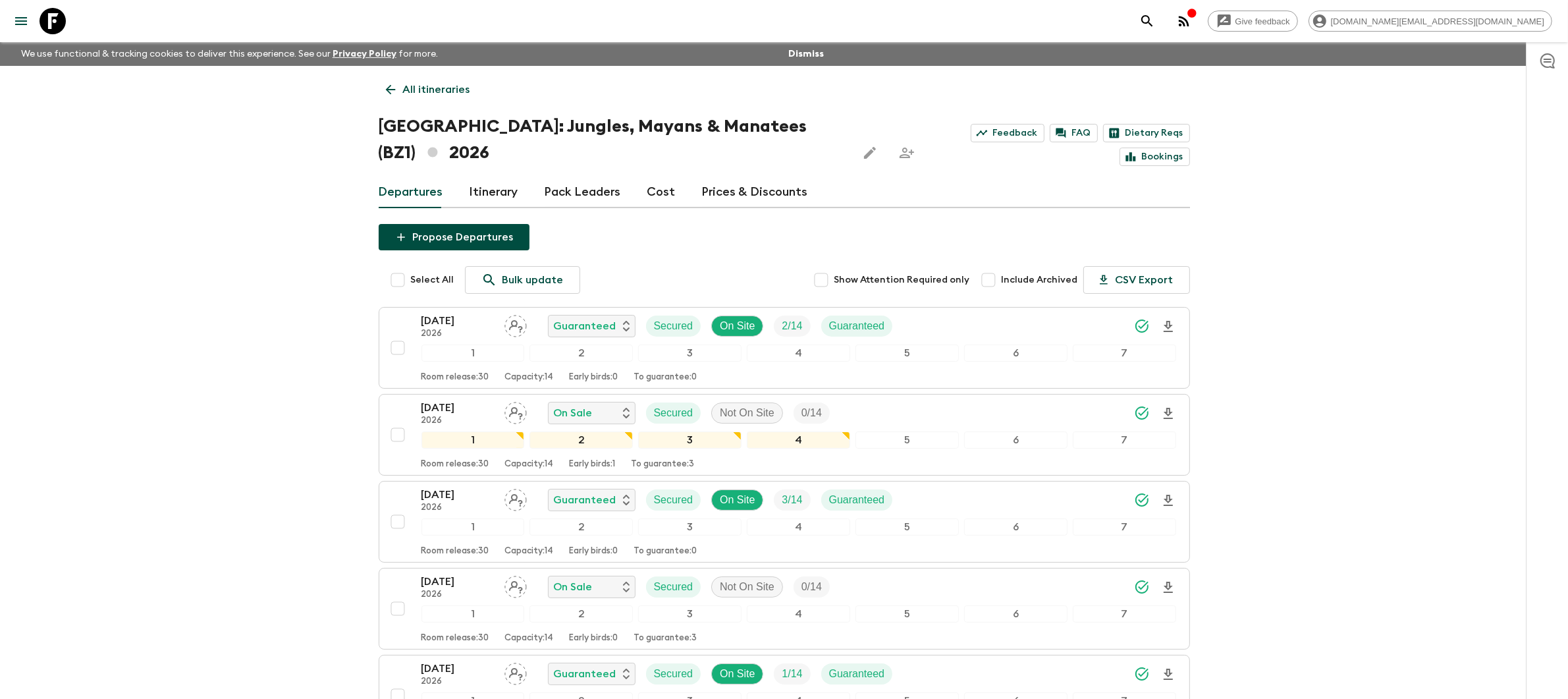
click at [741, 176] on link "Prices & Discounts" at bounding box center [755, 192] width 106 height 32
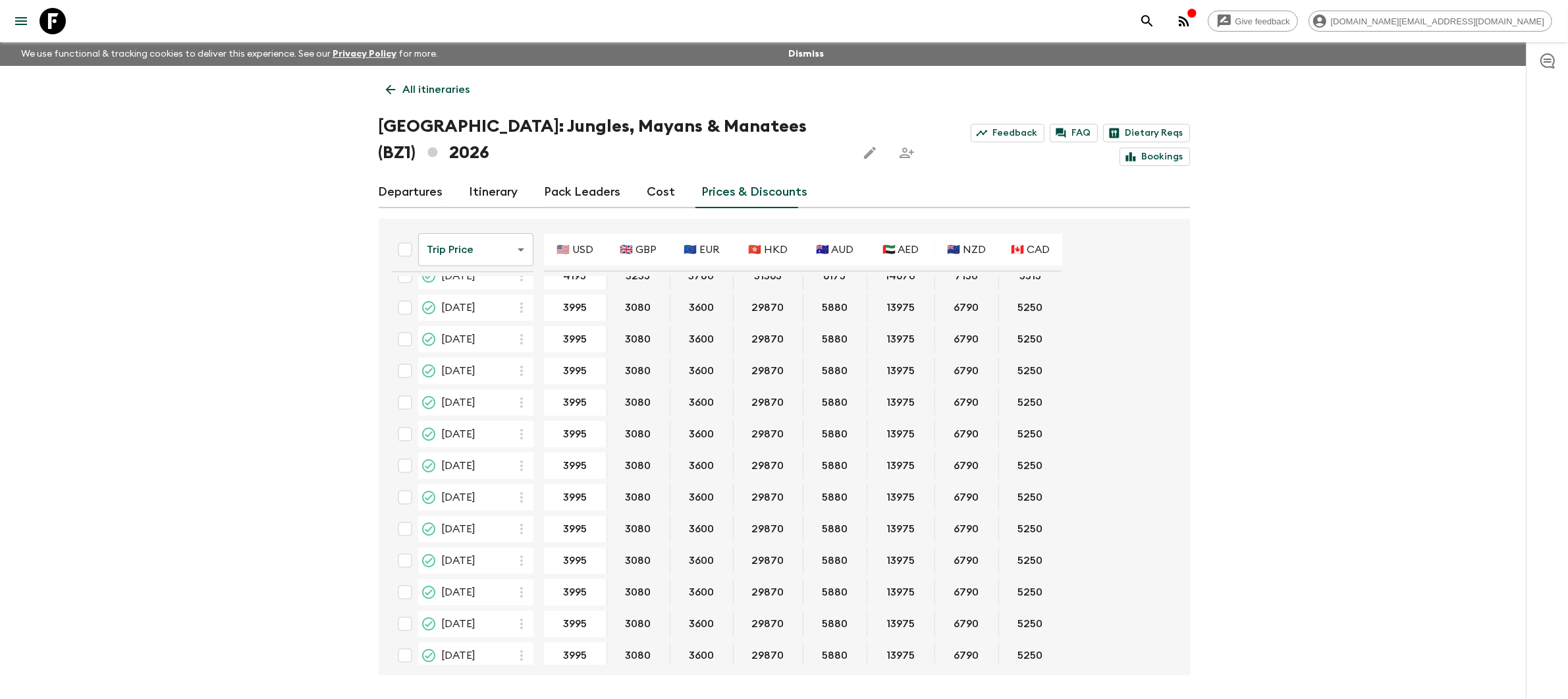
scroll to position [397, 0]
click at [648, 176] on link "Cost" at bounding box center [661, 192] width 28 height 32
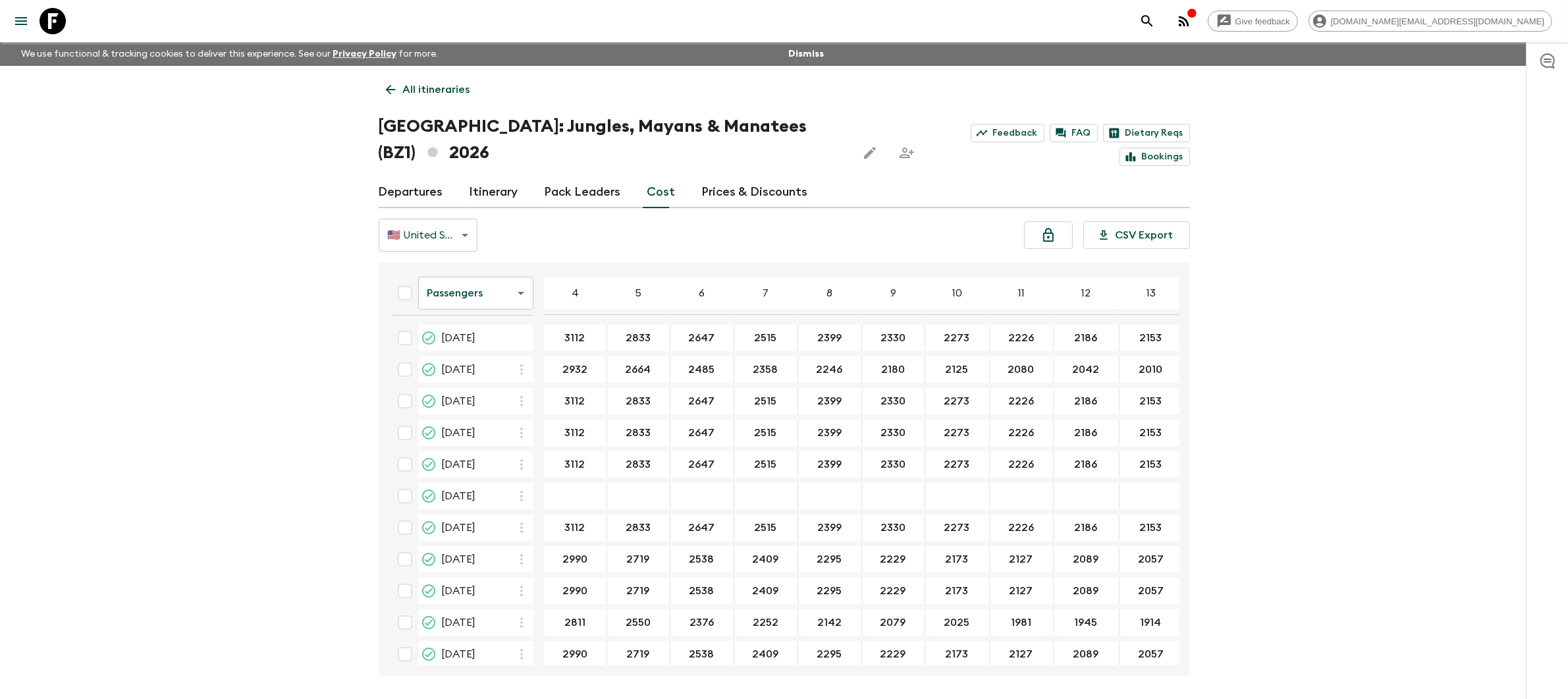
scroll to position [445, 0]
